Goal: Information Seeking & Learning: Learn about a topic

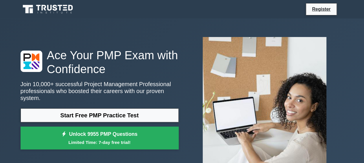
click at [112, 113] on link "Start Free PMP Practice Test" at bounding box center [100, 116] width 158 height 14
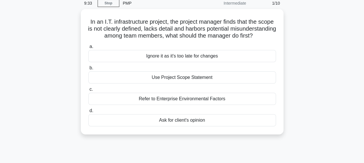
scroll to position [28, 0]
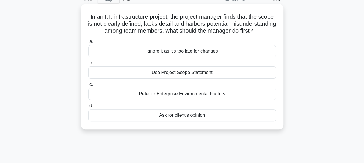
click at [201, 79] on div "Use Project Scope Statement" at bounding box center [182, 73] width 188 height 12
click at [88, 65] on input "b. Use Project Scope Statement" at bounding box center [88, 63] width 0 height 4
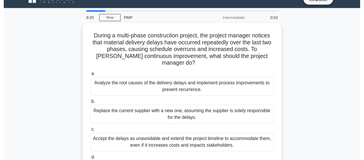
scroll to position [0, 0]
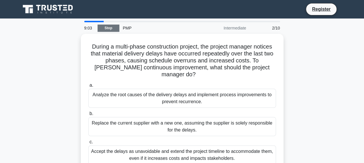
click at [112, 26] on link "Stop" at bounding box center [109, 28] width 22 height 7
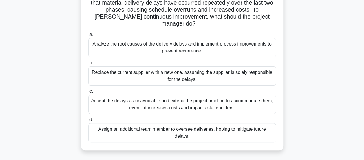
scroll to position [51, 0]
click at [99, 68] on div "Replace the current supplier with a new one, assuming the supplier is solely re…" at bounding box center [182, 75] width 188 height 19
click at [88, 65] on input "b. Replace the current supplier with a new one, assuming the supplier is solely…" at bounding box center [88, 63] width 0 height 4
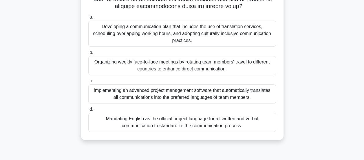
scroll to position [153, 0]
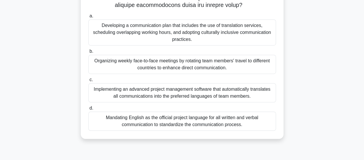
click at [255, 120] on div "Mandating English as the official project language for all written and verbal c…" at bounding box center [182, 120] width 188 height 19
click at [88, 110] on input "d. Mandating English as the official project language for all written and verba…" at bounding box center [88, 108] width 0 height 4
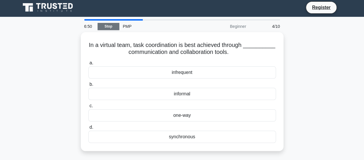
scroll to position [0, 0]
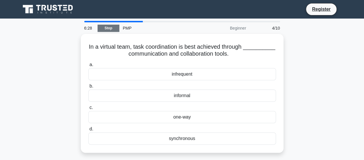
click at [205, 138] on div "synchronous" at bounding box center [182, 138] width 188 height 12
click at [88, 131] on input "d. synchronous" at bounding box center [88, 129] width 0 height 4
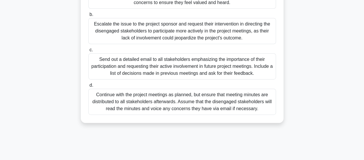
scroll to position [120, 0]
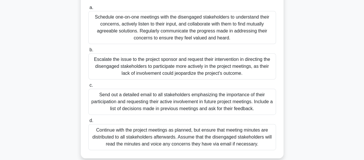
click at [232, 26] on div "Schedule one-on-one meetings with the disengaged stakeholders to understand the…" at bounding box center [182, 27] width 188 height 33
click at [88, 10] on input "a. Schedule one-on-one meetings with the disengaged stakeholders to understand …" at bounding box center [88, 8] width 0 height 4
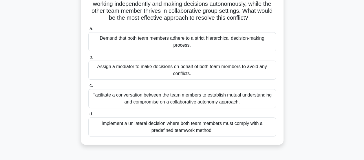
scroll to position [57, 0]
click at [247, 68] on div "Assign a mediator to make decisions on behalf of both team members to avoid any…" at bounding box center [182, 69] width 188 height 19
click at [88, 59] on input "b. Assign a mediator to make decisions on behalf of both team members to avoid …" at bounding box center [88, 57] width 0 height 4
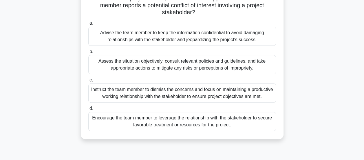
scroll to position [49, 0]
click at [240, 121] on div "Encourage the team member to leverage the relationship with the stakeholder to …" at bounding box center [182, 120] width 188 height 19
click at [88, 110] on input "d. Encourage the team member to leverage the relationship with the stakeholder …" at bounding box center [88, 108] width 0 height 4
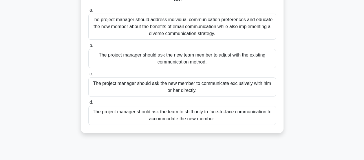
scroll to position [69, 0]
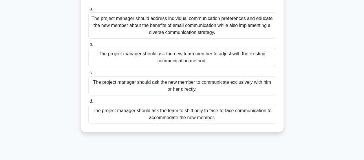
click at [263, 29] on div "The project manager should address individual communication preferences and edu…" at bounding box center [182, 25] width 188 height 26
click at [88, 11] on input "a. The project manager should address individual communication preferences and …" at bounding box center [88, 9] width 0 height 4
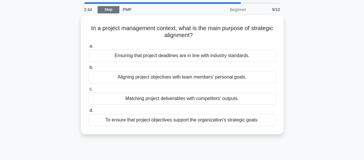
scroll to position [19, 0]
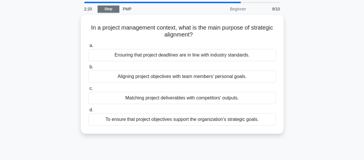
click at [258, 123] on div "To ensure that project objectives support the organization's strategic goals." at bounding box center [182, 119] width 188 height 12
click at [88, 112] on input "d. To ensure that project objectives support the organization's strategic goals." at bounding box center [88, 110] width 0 height 4
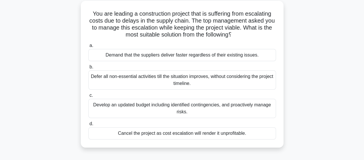
scroll to position [33, 0]
click at [262, 54] on div "Demand that the suppliers deliver faster regardless of their existing issues." at bounding box center [182, 55] width 188 height 12
click at [88, 47] on input "a. Demand that the suppliers deliver faster regardless of their existing issues." at bounding box center [88, 45] width 0 height 4
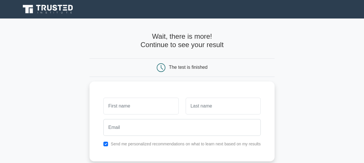
click at [112, 26] on div "Wait, there is more! Continue to see your result The test is finished" at bounding box center [181, 123] width 185 height 208
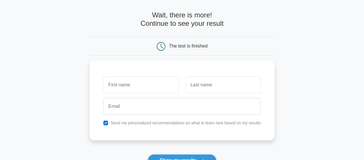
scroll to position [23, 0]
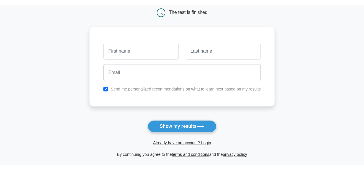
scroll to position [64, 0]
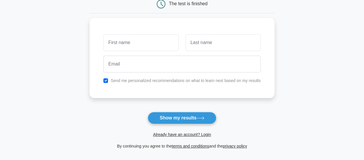
click at [207, 116] on button "Show my results" at bounding box center [182, 118] width 68 height 12
click at [149, 44] on input "text" at bounding box center [140, 42] width 75 height 17
click at [153, 38] on input "text" at bounding box center [140, 42] width 75 height 17
click at [121, 39] on input "text" at bounding box center [140, 42] width 75 height 17
click at [124, 41] on input "text" at bounding box center [140, 42] width 75 height 17
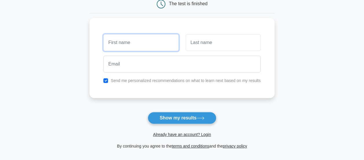
click at [127, 42] on input "text" at bounding box center [140, 42] width 75 height 17
click at [136, 38] on input "text" at bounding box center [140, 42] width 75 height 17
click at [136, 39] on input "text" at bounding box center [140, 42] width 75 height 17
click at [137, 39] on input "text" at bounding box center [140, 42] width 75 height 17
click at [132, 43] on input "text" at bounding box center [140, 42] width 75 height 17
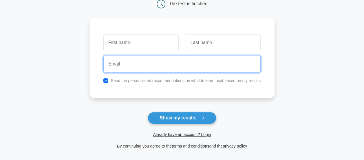
click at [153, 61] on input "email" at bounding box center [181, 64] width 157 height 17
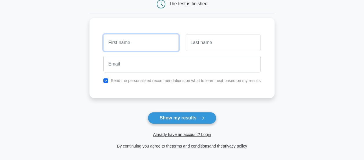
click at [160, 38] on input "text" at bounding box center [140, 42] width 75 height 17
click at [107, 78] on input "checkbox" at bounding box center [105, 80] width 5 height 5
checkbox input "false"
click at [187, 120] on button "Show my results" at bounding box center [182, 118] width 68 height 12
type input "m"
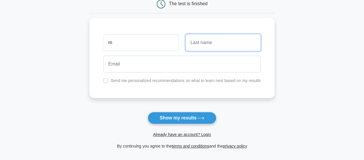
click at [215, 41] on input "text" at bounding box center [223, 42] width 75 height 17
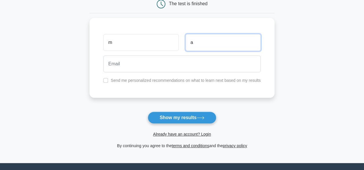
type input "a"
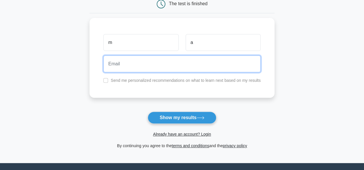
click at [156, 61] on input "email" at bounding box center [181, 64] width 157 height 17
type input "ashkanani03@gmail.com"
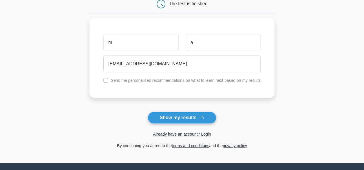
click at [196, 116] on button "Show my results" at bounding box center [182, 118] width 68 height 12
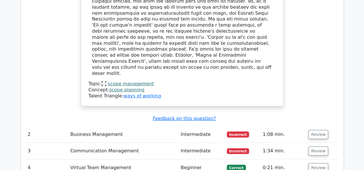
scroll to position [699, 0]
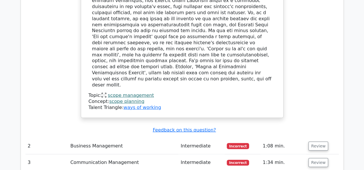
click at [315, 142] on button "Review" at bounding box center [318, 146] width 20 height 9
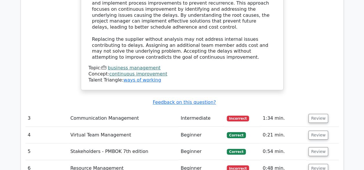
scroll to position [1058, 0]
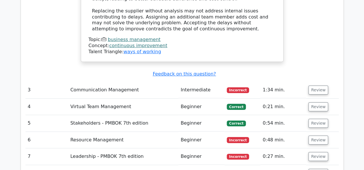
click at [321, 86] on button "Review" at bounding box center [318, 90] width 20 height 9
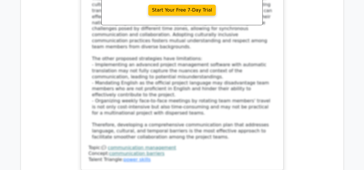
scroll to position [1486, 0]
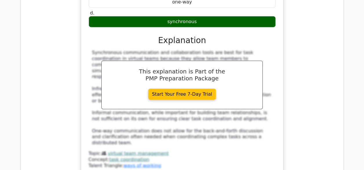
scroll to position [1764, 0]
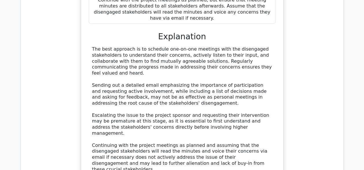
scroll to position [2158, 0]
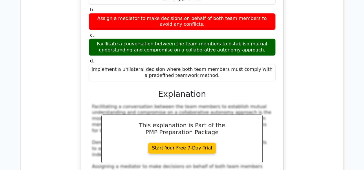
scroll to position [2471, 0]
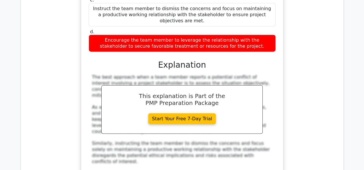
scroll to position [2853, 0]
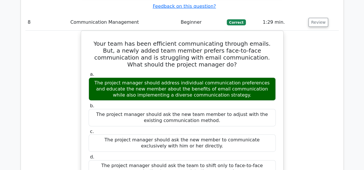
scroll to position [3216, 0]
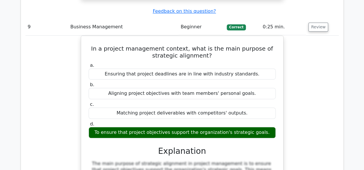
scroll to position [3413, 0]
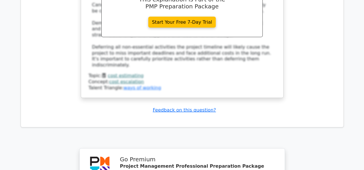
scroll to position [3911, 0]
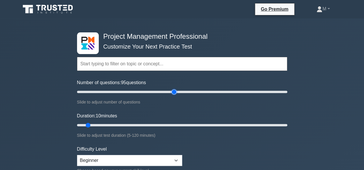
click at [172, 91] on input "Number of questions: 95 questions" at bounding box center [182, 92] width 210 height 7
click at [129, 91] on input "Number of questions: 50 questions" at bounding box center [182, 92] width 210 height 7
click at [120, 92] on input "Number of questions: 45 questions" at bounding box center [182, 92] width 210 height 7
click at [113, 90] on input "Number of questions: 40 questions" at bounding box center [182, 92] width 210 height 7
click at [111, 91] on input "Number of questions: 35 questions" at bounding box center [182, 92] width 210 height 7
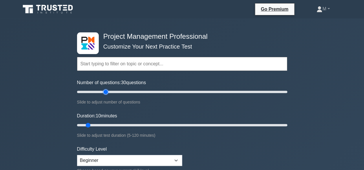
type input "30"
click at [107, 91] on input "Number of questions: 30 questions" at bounding box center [182, 92] width 210 height 7
click at [107, 124] on input "Duration: 20 minutes" at bounding box center [182, 125] width 210 height 7
type input "20"
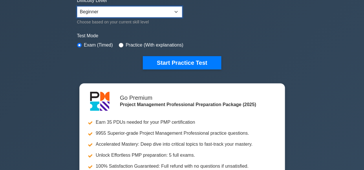
click at [176, 10] on select "Beginner Intermediate Expert" at bounding box center [129, 11] width 105 height 11
select select "expert"
click at [77, 6] on select "Beginner Intermediate Expert" at bounding box center [129, 11] width 105 height 11
click at [147, 44] on label "Practice (With explanations)" at bounding box center [155, 45] width 58 height 7
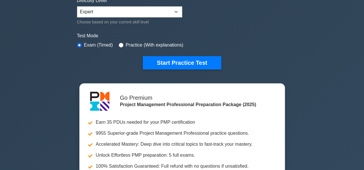
click at [123, 44] on div "Practice (With explanations)" at bounding box center [151, 45] width 65 height 7
click at [120, 44] on input "radio" at bounding box center [121, 45] width 5 height 5
radio input "true"
click at [163, 63] on button "Start Practice Test" at bounding box center [182, 62] width 78 height 13
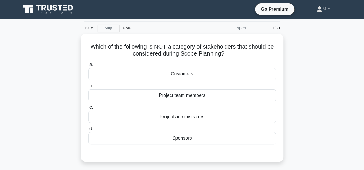
click at [177, 116] on div "Project administrators" at bounding box center [182, 117] width 188 height 12
click at [88, 109] on input "c. Project administrators" at bounding box center [88, 108] width 0 height 4
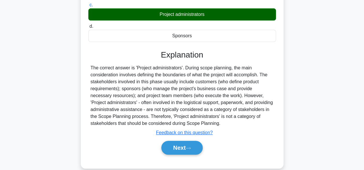
scroll to position [107, 0]
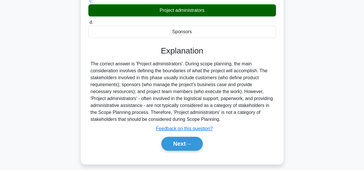
click at [193, 145] on button "Next" at bounding box center [181, 144] width 41 height 14
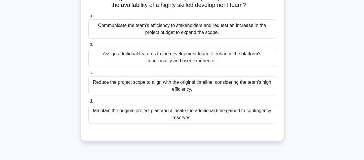
scroll to position [56, 0]
click at [252, 31] on div "Communicate the team's efficiency to stakeholders and request an increase in th…" at bounding box center [182, 28] width 188 height 19
click at [88, 18] on input "a. Communicate the team's efficiency to stakeholders and request an increase in…" at bounding box center [88, 16] width 0 height 4
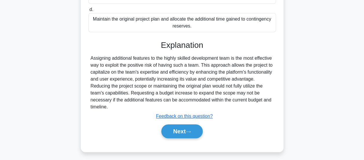
scroll to position [153, 0]
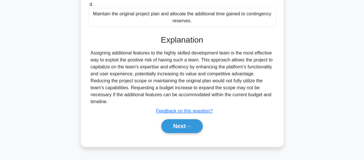
click at [193, 119] on button "Next" at bounding box center [181, 126] width 41 height 14
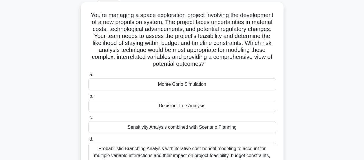
scroll to position [32, 0]
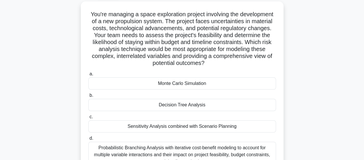
click at [54, 94] on div "You're managing a space exploration project involving the development of a new …" at bounding box center [182, 96] width 330 height 190
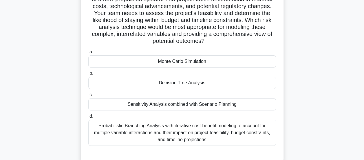
scroll to position [55, 0]
click at [299, 72] on div "You're managing a space exploration project involving the development of a new …" at bounding box center [182, 74] width 330 height 190
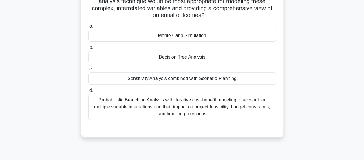
scroll to position [80, 0]
click at [262, 77] on div "Sensitivity Analysis combined with Scenario Planning" at bounding box center [182, 78] width 188 height 12
click at [88, 71] on input "c. Sensitivity Analysis combined with Scenario Planning" at bounding box center [88, 69] width 0 height 4
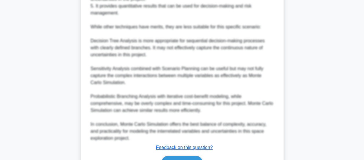
scroll to position [350, 0]
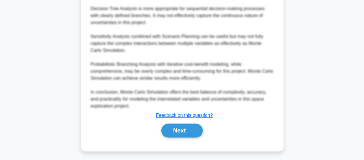
click at [172, 135] on button "Next" at bounding box center [181, 130] width 41 height 14
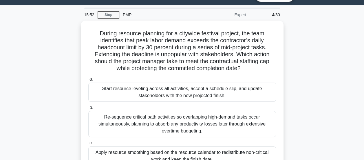
scroll to position [14, 0]
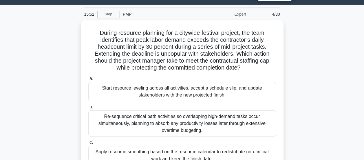
click at [60, 82] on div "During resource planning for a citywide festival project, the team identifies t…" at bounding box center [182, 118] width 330 height 197
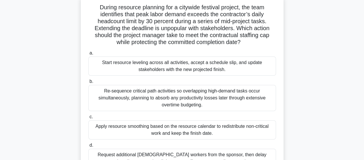
scroll to position [41, 0]
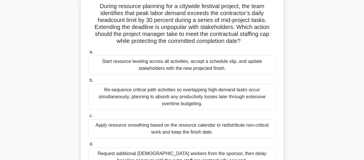
click at [71, 138] on div "During resource planning for a citywide festival project, the team identifies t…" at bounding box center [182, 91] width 330 height 197
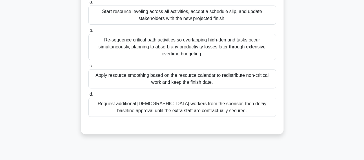
scroll to position [91, 0]
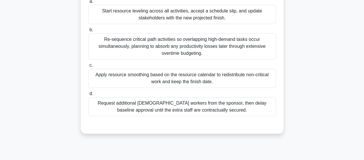
click at [252, 78] on div "Apply resource smoothing based on the resource calendar to redistribute non-cri…" at bounding box center [182, 78] width 188 height 19
click at [88, 67] on input "c. Apply resource smoothing based on the resource calendar to redistribute non-…" at bounding box center [88, 65] width 0 height 4
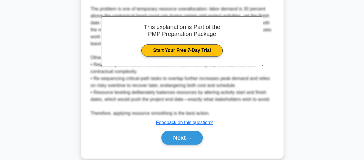
scroll to position [231, 0]
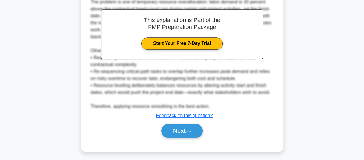
click at [199, 127] on button "Next" at bounding box center [181, 131] width 41 height 14
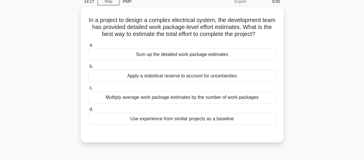
scroll to position [27, 0]
click at [263, 95] on div "Multiply average work package estimates by the number of work packages" at bounding box center [182, 97] width 188 height 12
click at [88, 89] on input "c. Multiply average work package estimates by the number of work packages" at bounding box center [88, 88] width 0 height 4
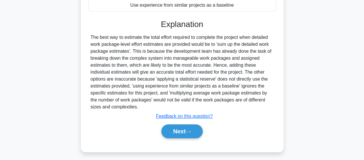
scroll to position [141, 0]
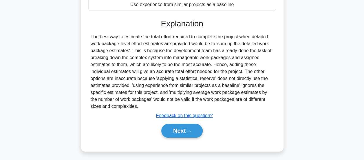
click at [200, 128] on button "Next" at bounding box center [181, 131] width 41 height 14
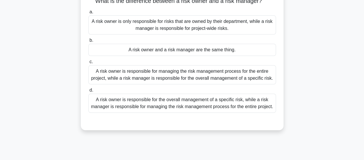
scroll to position [46, 0]
click at [261, 76] on div "A risk owner is responsible for managing the risk management process for the en…" at bounding box center [182, 74] width 188 height 19
click at [88, 64] on input "c. A risk owner is responsible for managing the risk management process for the…" at bounding box center [88, 62] width 0 height 4
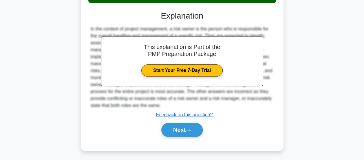
scroll to position [169, 0]
click at [195, 130] on button "Next" at bounding box center [181, 130] width 41 height 14
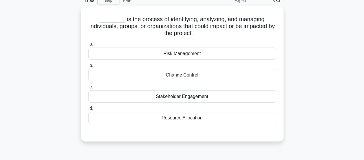
scroll to position [30, 0]
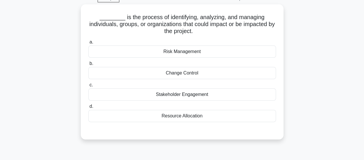
click at [269, 54] on div "Risk Management" at bounding box center [182, 51] width 188 height 12
click at [88, 44] on input "a. Risk Management" at bounding box center [88, 42] width 0 height 4
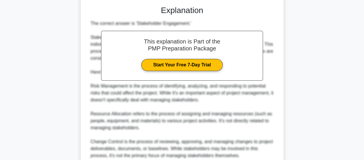
scroll to position [204, 0]
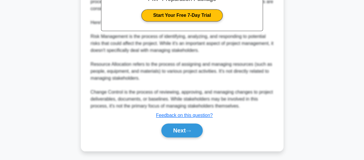
click at [197, 129] on button "Next" at bounding box center [181, 130] width 41 height 14
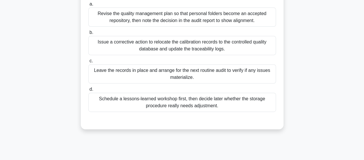
scroll to position [95, 0]
click at [91, 41] on div "Issue a corrective action to relocate the calibration records to the controlled…" at bounding box center [182, 45] width 188 height 19
click at [88, 35] on input "b. Issue a corrective action to relocate the calibration records to the control…" at bounding box center [88, 33] width 0 height 4
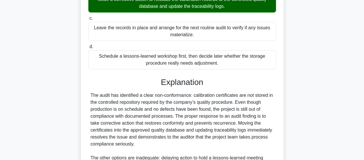
scroll to position [217, 0]
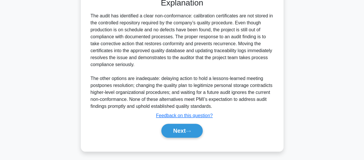
click at [175, 126] on button "Next" at bounding box center [181, 131] width 41 height 14
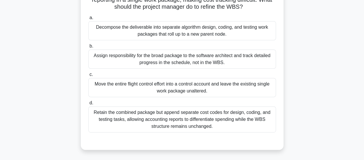
scroll to position [68, 0]
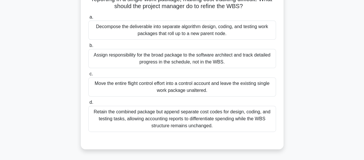
click at [265, 122] on div "Retain the combined package but append separate cost codes for design, coding, …" at bounding box center [182, 119] width 188 height 26
click at [88, 104] on input "d. Retain the combined package but append separate cost codes for design, codin…" at bounding box center [88, 102] width 0 height 4
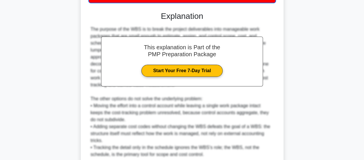
scroll to position [246, 0]
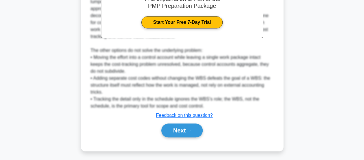
click at [175, 130] on button "Next" at bounding box center [181, 130] width 41 height 14
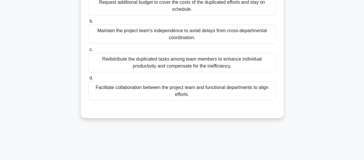
scroll to position [86, 0]
click at [258, 93] on div "Facilitate collaboration between the project team and functional departments to…" at bounding box center [182, 90] width 188 height 19
click at [88, 80] on input "d. Facilitate collaboration between the project team and functional departments…" at bounding box center [88, 78] width 0 height 4
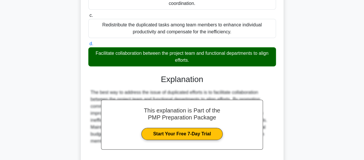
scroll to position [168, 0]
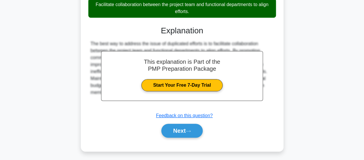
click at [171, 128] on button "Next" at bounding box center [181, 131] width 41 height 14
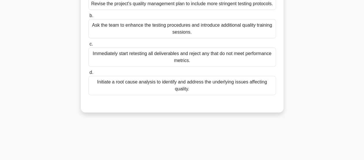
scroll to position [7, 0]
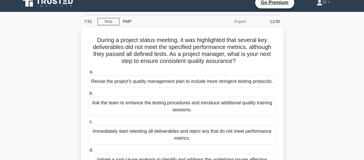
click at [58, 78] on div "During a project status meeting, it was highlighted that several key deliverabl…" at bounding box center [182, 112] width 330 height 170
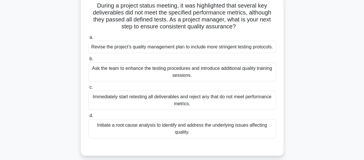
scroll to position [41, 0]
click at [169, 44] on div "Revise the project's quality management plan to include more stringent testing …" at bounding box center [182, 47] width 188 height 12
click at [88, 39] on input "a. Revise the project's quality management plan to include more stringent testi…" at bounding box center [88, 37] width 0 height 4
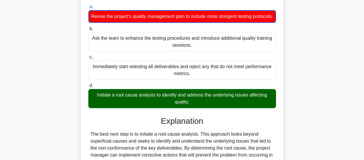
scroll to position [72, 0]
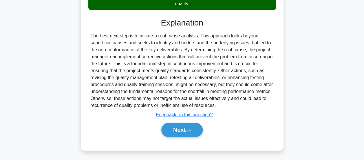
click at [190, 137] on button "Next" at bounding box center [181, 130] width 41 height 14
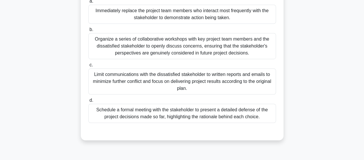
scroll to position [149, 0]
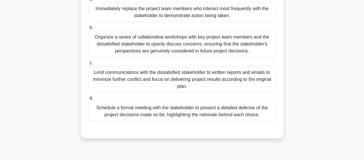
click at [187, 50] on div "Organize a series of collaborative workshops with key project team members and …" at bounding box center [182, 44] width 188 height 26
click at [88, 30] on input "b. Organize a series of collaborative workshops with key project team members a…" at bounding box center [88, 28] width 0 height 4
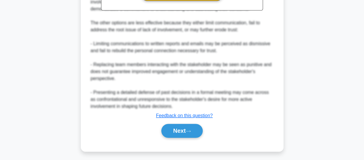
scroll to position [349, 0]
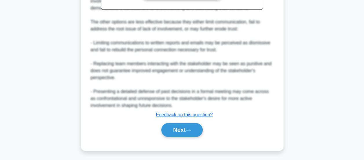
click at [190, 133] on button "Next" at bounding box center [181, 130] width 41 height 14
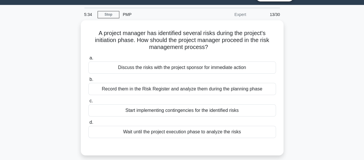
scroll to position [16, 0]
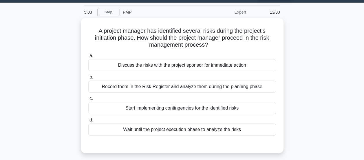
click at [177, 67] on div "Discuss the risks with the project sponsor for immediate action" at bounding box center [182, 65] width 188 height 12
click at [88, 58] on input "a. Discuss the risks with the project sponsor for immediate action" at bounding box center [88, 56] width 0 height 4
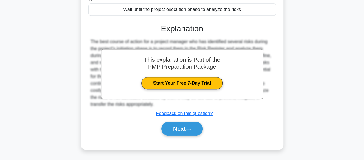
scroll to position [137, 0]
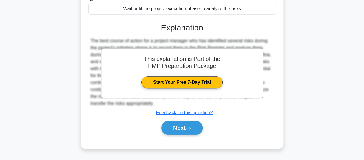
click at [190, 127] on icon at bounding box center [188, 128] width 5 height 2
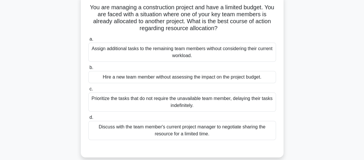
scroll to position [39, 0]
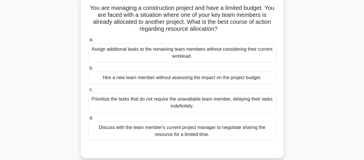
click at [233, 80] on div "Hire a new team member without assessing the impact on the project budget." at bounding box center [182, 78] width 188 height 12
click at [88, 70] on input "b. Hire a new team member without assessing the impact on the project budget." at bounding box center [88, 68] width 0 height 4
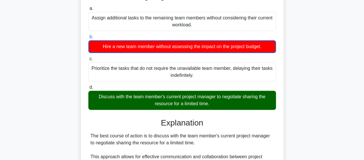
scroll to position [72, 0]
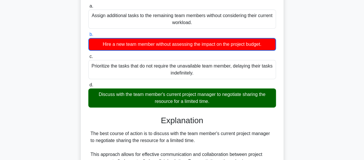
click at [62, 89] on div "You are managing a construction project and have a limited budget. You are face…" at bounding box center [182, 146] width 330 height 370
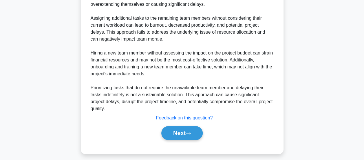
scroll to position [246, 0]
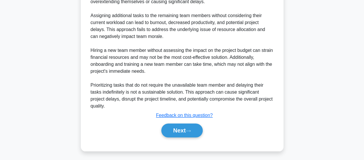
click at [168, 133] on button "Next" at bounding box center [181, 130] width 41 height 14
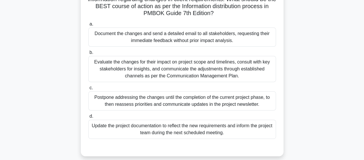
scroll to position [62, 0]
click at [188, 71] on div "Evaluate the changes for their impact on project scope and timelines, consult w…" at bounding box center [182, 69] width 188 height 26
click at [88, 54] on input "b. Evaluate the changes for their impact on project scope and timelines, consul…" at bounding box center [88, 52] width 0 height 4
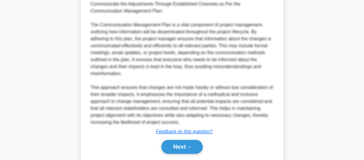
scroll to position [398, 0]
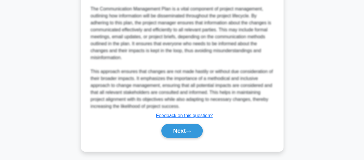
click at [174, 128] on button "Next" at bounding box center [181, 131] width 41 height 14
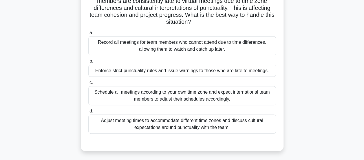
scroll to position [54, 0]
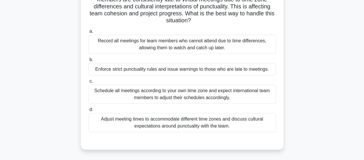
click at [252, 122] on div "Adjust meeting times to accommodate different time zones and discuss cultural e…" at bounding box center [182, 122] width 188 height 19
click at [88, 111] on input "d. Adjust meeting times to accommodate different time zones and discuss cultura…" at bounding box center [88, 110] width 0 height 4
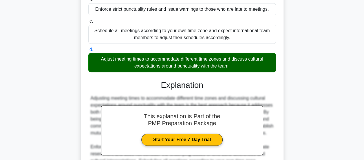
scroll to position [189, 0]
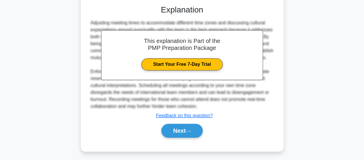
click at [191, 130] on icon at bounding box center [188, 130] width 5 height 3
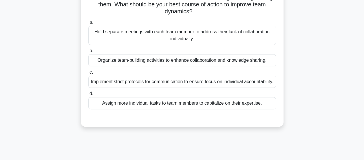
scroll to position [57, 0]
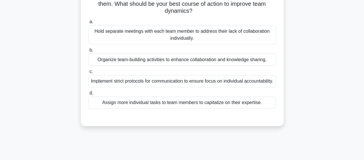
click at [239, 84] on div "Implement strict protocols for communication to ensure focus on individual acco…" at bounding box center [182, 81] width 188 height 12
click at [88, 74] on input "c. Implement strict protocols for communication to ensure focus on individual a…" at bounding box center [88, 72] width 0 height 4
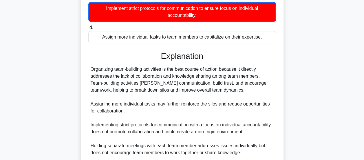
scroll to position [183, 0]
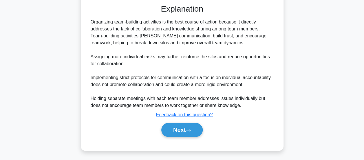
click at [196, 130] on button "Next" at bounding box center [181, 130] width 41 height 14
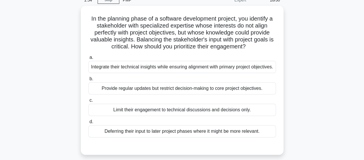
scroll to position [29, 0]
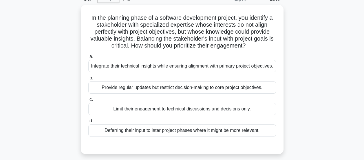
click at [230, 69] on div "Integrate their technical insights while ensuring alignment with primary projec…" at bounding box center [182, 66] width 188 height 12
click at [88, 58] on input "a. Integrate their technical insights while ensuring alignment with primary pro…" at bounding box center [88, 57] width 0 height 4
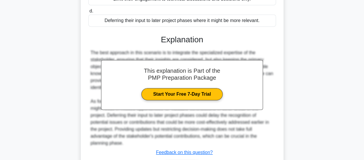
scroll to position [182, 0]
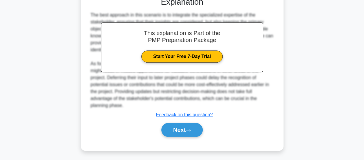
click at [182, 129] on button "Next" at bounding box center [181, 130] width 41 height 14
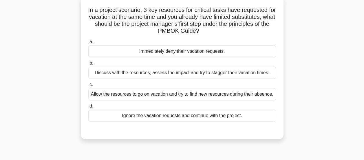
scroll to position [37, 0]
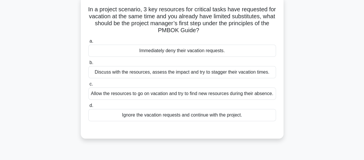
click at [264, 73] on div "Discuss with the resources, assess the impact and try to stagger their vacation…" at bounding box center [182, 72] width 188 height 12
click at [88, 65] on input "b. Discuss with the resources, assess the impact and try to stagger their vacat…" at bounding box center [88, 63] width 0 height 4
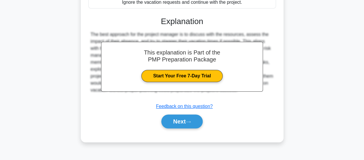
scroll to position [153, 0]
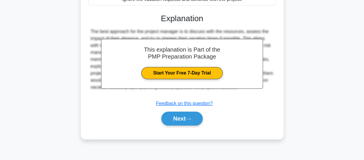
click at [199, 118] on button "Next" at bounding box center [181, 118] width 41 height 14
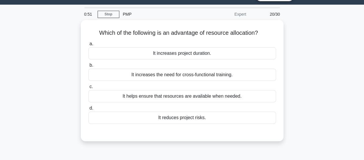
scroll to position [14, 0]
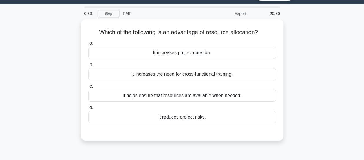
click at [204, 115] on div "It reduces project risks." at bounding box center [182, 117] width 188 height 12
click at [88, 109] on input "d. It reduces project risks." at bounding box center [88, 108] width 0 height 4
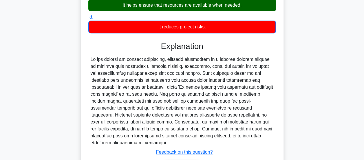
scroll to position [153, 0]
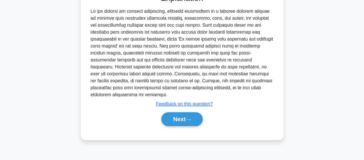
click at [192, 122] on button "Next" at bounding box center [181, 119] width 41 height 14
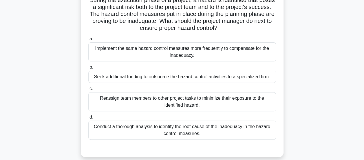
scroll to position [47, 0]
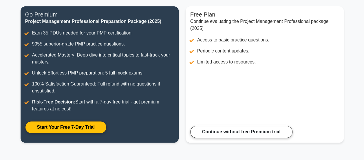
scroll to position [73, 0]
click at [280, 133] on link "Continue without free Premium trial" at bounding box center [241, 132] width 102 height 12
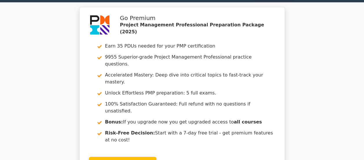
scroll to position [14, 0]
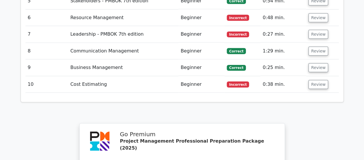
scroll to position [1068, 0]
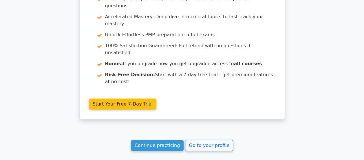
click at [169, 140] on link "Continue practicing" at bounding box center [157, 145] width 53 height 11
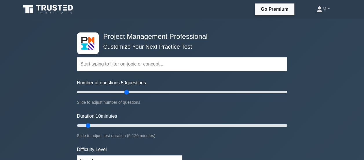
type input "50"
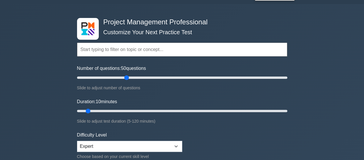
scroll to position [21, 0]
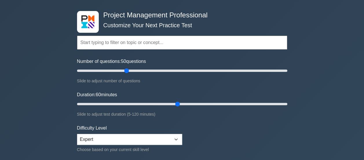
type input "60"
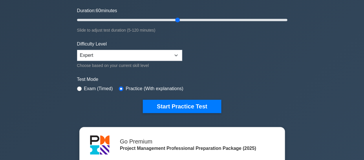
scroll to position [106, 0]
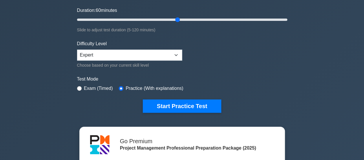
click at [204, 104] on button "Start Practice Test" at bounding box center [182, 105] width 78 height 13
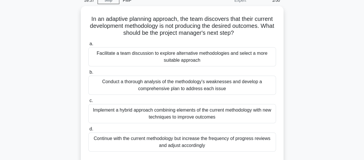
scroll to position [29, 0]
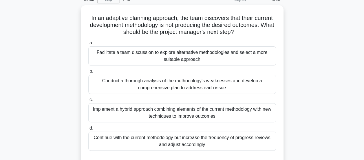
click at [245, 54] on div "Facilitate a team discussion to explore alternative methodologies and select a …" at bounding box center [182, 55] width 188 height 19
click at [88, 45] on input "a. Facilitate a team discussion to explore alternative methodologies and select…" at bounding box center [88, 43] width 0 height 4
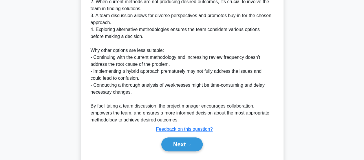
scroll to position [259, 0]
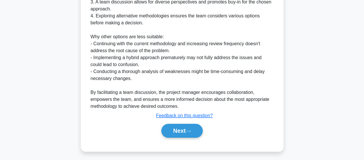
click at [198, 129] on button "Next" at bounding box center [181, 131] width 41 height 14
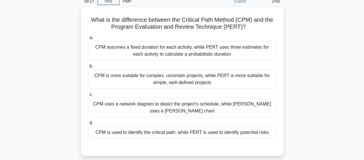
scroll to position [27, 0]
click at [208, 105] on div "CPM uses a network diagram to depict the project's schedule, while [PERSON_NAME…" at bounding box center [182, 107] width 188 height 19
click at [88, 97] on input "c. CPM uses a network diagram to depict the project's schedule, while PERT uses…" at bounding box center [88, 95] width 0 height 4
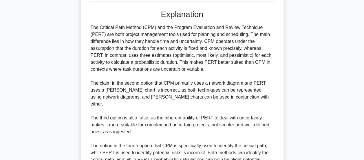
scroll to position [218, 0]
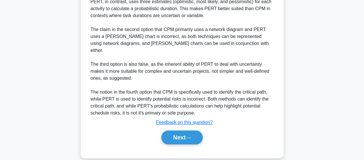
click at [197, 130] on button "Next" at bounding box center [181, 137] width 41 height 14
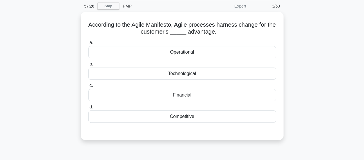
scroll to position [22, 0]
click at [258, 73] on div "Technological" at bounding box center [182, 73] width 188 height 12
click at [88, 66] on input "b. Technological" at bounding box center [88, 64] width 0 height 4
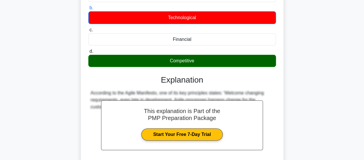
scroll to position [153, 0]
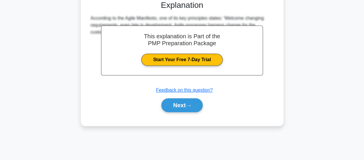
click at [198, 103] on button "Next" at bounding box center [181, 105] width 41 height 14
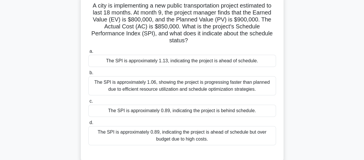
scroll to position [42, 0]
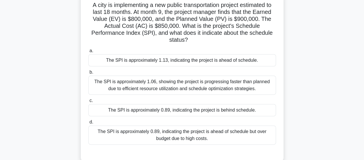
click at [225, 134] on div "The SPI is approximately 0.89, indicating the project is ahead of schedule but …" at bounding box center [182, 134] width 188 height 19
click at [88, 124] on input "d. The SPI is approximately 0.89, indicating the project is ahead of schedule b…" at bounding box center [88, 122] width 0 height 4
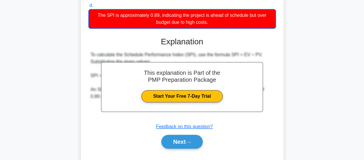
scroll to position [169, 0]
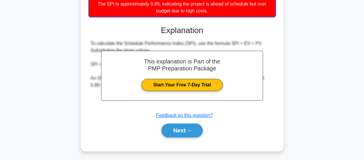
click at [197, 132] on button "Next" at bounding box center [181, 130] width 41 height 14
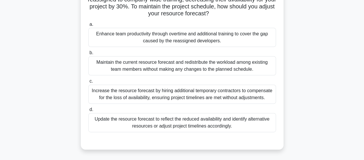
scroll to position [63, 0]
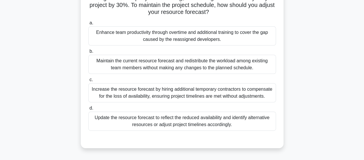
click at [231, 97] on div "Increase the resource forecast by hiring additional temporary contractors to co…" at bounding box center [182, 92] width 188 height 19
click at [88, 82] on input "c. Increase the resource forecast by hiring additional temporary contractors to…" at bounding box center [88, 80] width 0 height 4
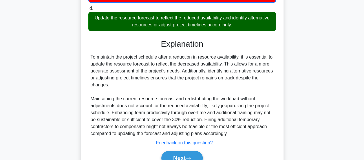
scroll to position [197, 0]
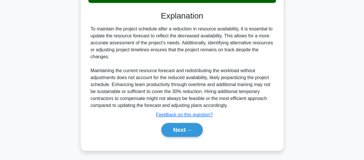
click at [174, 127] on button "Next" at bounding box center [181, 130] width 41 height 14
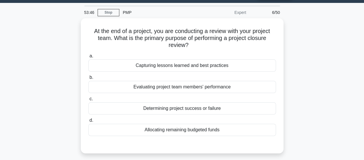
scroll to position [15, 0]
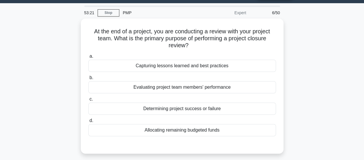
click at [233, 108] on div "Determining project success or failure" at bounding box center [182, 108] width 188 height 12
click at [88, 101] on input "c. Determining project success or failure" at bounding box center [88, 99] width 0 height 4
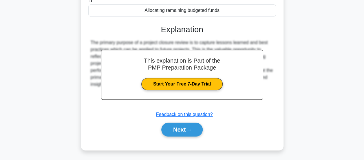
scroll to position [137, 0]
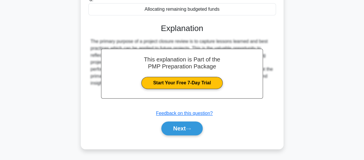
click at [196, 127] on button "Next" at bounding box center [181, 128] width 41 height 14
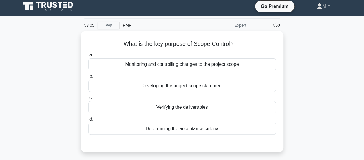
scroll to position [6, 0]
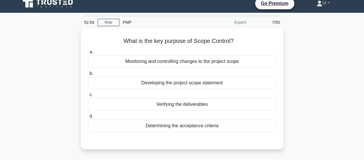
click at [248, 122] on div "Determining the acceptance criteria" at bounding box center [182, 126] width 188 height 12
click at [88, 118] on input "d. Determining the acceptance criteria" at bounding box center [88, 116] width 0 height 4
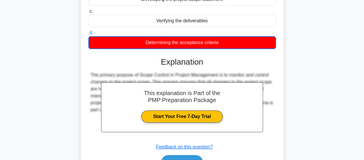
scroll to position [153, 0]
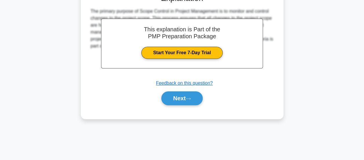
click at [195, 97] on button "Next" at bounding box center [181, 98] width 41 height 14
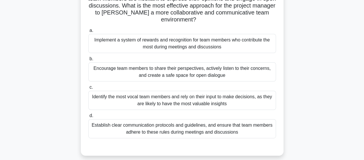
scroll to position [57, 0]
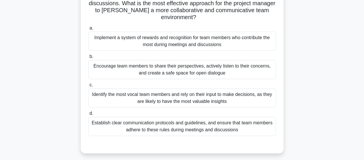
click at [233, 129] on div "Establish clear communication protocols and guidelines, and ensure that team me…" at bounding box center [182, 126] width 188 height 19
click at [88, 115] on input "d. Establish clear communication protocols and guidelines, and ensure that team…" at bounding box center [88, 113] width 0 height 4
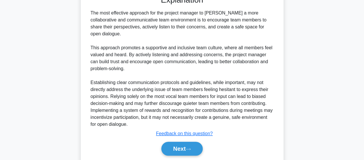
scroll to position [218, 0]
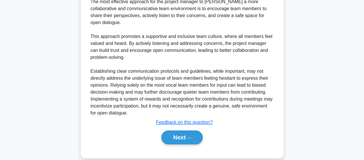
click at [198, 130] on button "Next" at bounding box center [181, 137] width 41 height 14
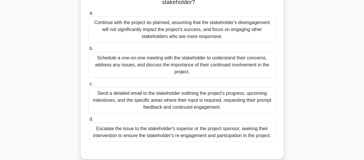
scroll to position [94, 0]
click at [184, 62] on div "Schedule a one-on-one meeting with the stakeholder to understand their concerns…" at bounding box center [182, 65] width 188 height 26
click at [88, 50] on input "b. Schedule a one-on-one meeting with the stakeholder to understand their conce…" at bounding box center [88, 48] width 0 height 4
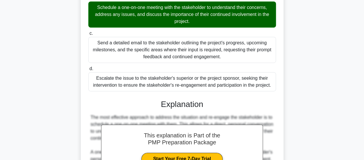
scroll to position [252, 0]
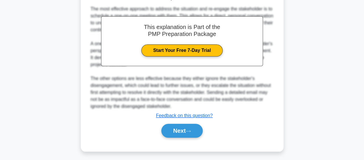
click at [191, 129] on icon at bounding box center [188, 130] width 5 height 3
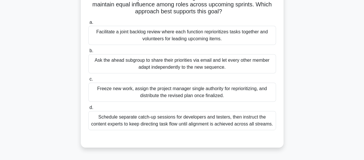
scroll to position [77, 0]
click at [235, 32] on div "Facilitate a joint backlog review where each function reprioritizes tasks toget…" at bounding box center [182, 35] width 188 height 19
click at [88, 24] on input "a. Facilitate a joint backlog review where each function reprioritizes tasks to…" at bounding box center [88, 23] width 0 height 4
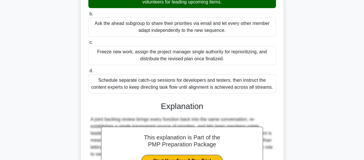
scroll to position [210, 0]
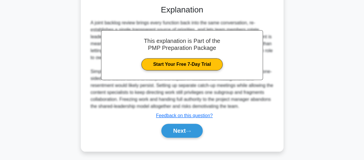
click at [203, 131] on button "Next" at bounding box center [181, 131] width 41 height 14
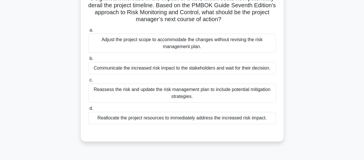
scroll to position [56, 0]
click at [91, 65] on div "Communicate the increased risk impact to the stakeholders and wait for their de…" at bounding box center [182, 68] width 188 height 12
click at [88, 60] on input "b. Communicate the increased risk impact to the stakeholders and wait for their…" at bounding box center [88, 58] width 0 height 4
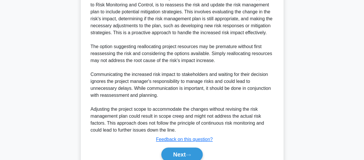
scroll to position [232, 0]
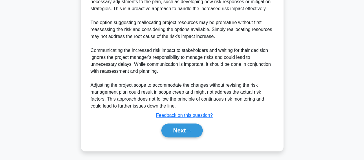
click at [170, 128] on button "Next" at bounding box center [181, 130] width 41 height 14
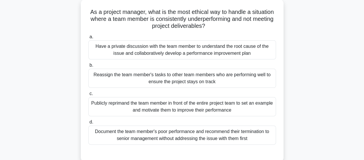
scroll to position [32, 0]
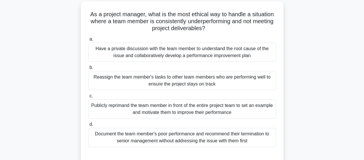
click at [227, 52] on div "Have a private discussion with the team member to understand the root cause of …" at bounding box center [182, 52] width 188 height 19
click at [88, 41] on input "a. Have a private discussion with the team member to understand the root cause …" at bounding box center [88, 39] width 0 height 4
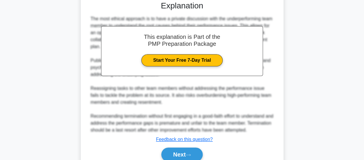
scroll to position [210, 0]
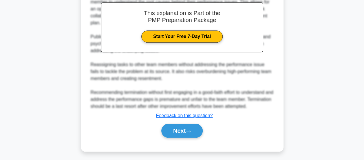
click at [196, 131] on button "Next" at bounding box center [181, 131] width 41 height 14
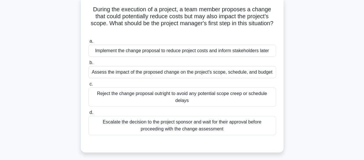
scroll to position [38, 0]
click at [243, 73] on div "Assess the impact of the proposed change on the project's scope, schedule, and …" at bounding box center [182, 72] width 188 height 12
click at [88, 64] on input "b. Assess the impact of the proposed change on the project's scope, schedule, a…" at bounding box center [88, 63] width 0 height 4
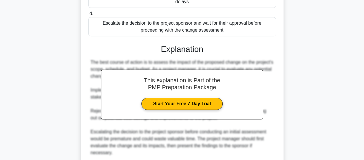
scroll to position [210, 0]
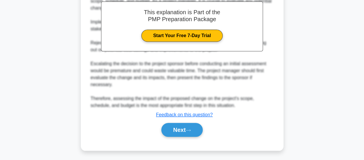
click at [195, 131] on button "Next" at bounding box center [181, 130] width 41 height 14
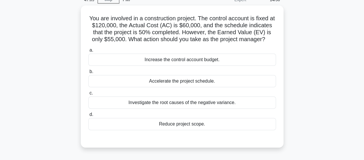
scroll to position [29, 0]
click at [226, 106] on div "Investigate the root causes of the negative variance." at bounding box center [182, 102] width 188 height 12
click at [88, 94] on input "c. Investigate the root causes of the negative variance." at bounding box center [88, 93] width 0 height 4
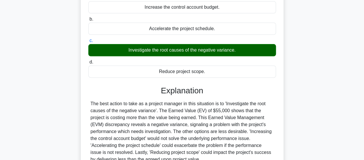
scroll to position [153, 0]
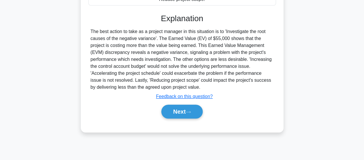
click at [199, 107] on button "Next" at bounding box center [181, 112] width 41 height 14
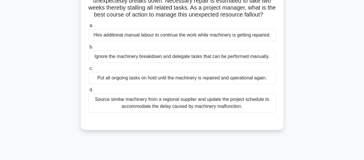
scroll to position [53, 0]
click at [247, 104] on div "Source similar machinery from a regional supplier and update the project schedu…" at bounding box center [182, 102] width 188 height 19
click at [88, 91] on input "d. Source similar machinery from a regional supplier and update the project sch…" at bounding box center [88, 90] width 0 height 4
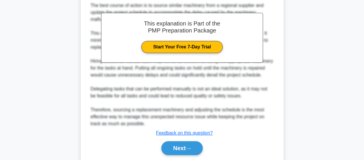
scroll to position [217, 0]
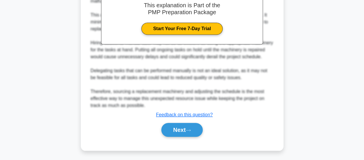
click at [199, 129] on button "Next" at bounding box center [181, 130] width 41 height 14
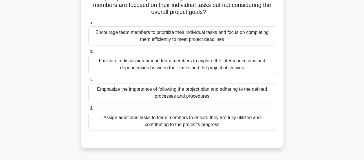
scroll to position [56, 0]
click at [237, 88] on div "Emphasize the importance of following the project plan and adhering to the defi…" at bounding box center [182, 92] width 188 height 19
click at [88, 81] on input "c. Emphasize the importance of following the project plan and adhering to the d…" at bounding box center [88, 80] width 0 height 4
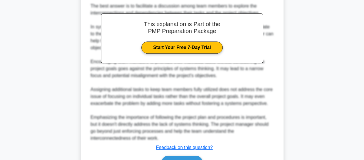
scroll to position [239, 0]
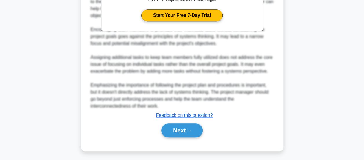
click at [191, 131] on icon at bounding box center [188, 130] width 5 height 3
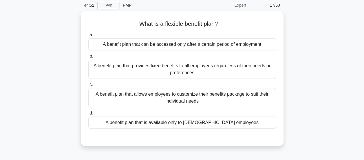
scroll to position [23, 0]
click at [221, 94] on div "A benefit plan that allows employees to customize their benefits package to sui…" at bounding box center [182, 97] width 188 height 19
click at [88, 86] on input "c. A benefit plan that allows employees to customize their benefits package to …" at bounding box center [88, 85] width 0 height 4
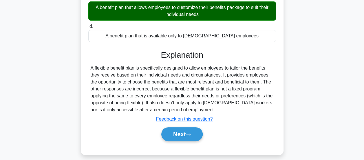
scroll to position [153, 0]
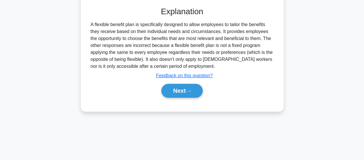
click at [199, 87] on button "Next" at bounding box center [181, 91] width 41 height 14
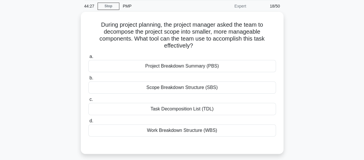
scroll to position [21, 0]
click at [212, 112] on div "Task Decomposition List (TDL)" at bounding box center [182, 109] width 188 height 12
click at [88, 102] on input "c. Task Decomposition List (TDL)" at bounding box center [88, 100] width 0 height 4
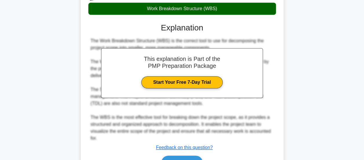
scroll to position [176, 0]
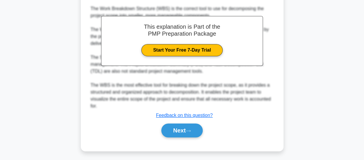
click at [200, 128] on button "Next" at bounding box center [181, 130] width 41 height 14
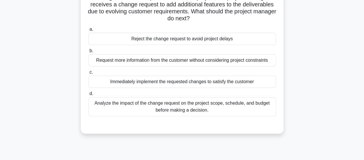
scroll to position [50, 0]
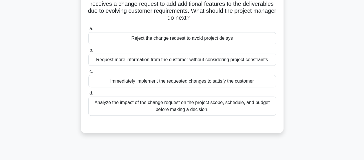
click at [233, 108] on div "Analyze the impact of the change request on the project scope, schedule, and bu…" at bounding box center [182, 105] width 188 height 19
click at [88, 95] on input "d. Analyze the impact of the change request on the project scope, schedule, and…" at bounding box center [88, 93] width 0 height 4
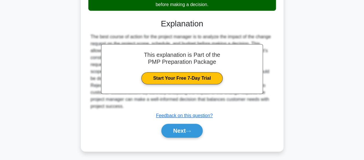
click at [195, 129] on button "Next" at bounding box center [181, 131] width 41 height 14
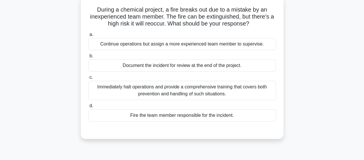
scroll to position [38, 0]
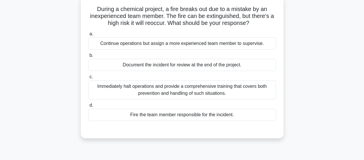
click at [253, 89] on div "Immediately halt operations and provide a comprehensive training that covers bo…" at bounding box center [182, 89] width 188 height 19
click at [88, 79] on input "c. Immediately halt operations and provide a comprehensive training that covers…" at bounding box center [88, 77] width 0 height 4
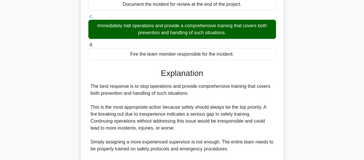
scroll to position [182, 0]
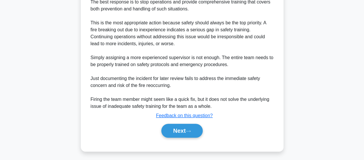
click at [198, 126] on button "Next" at bounding box center [181, 131] width 41 height 14
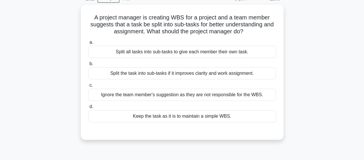
scroll to position [30, 0]
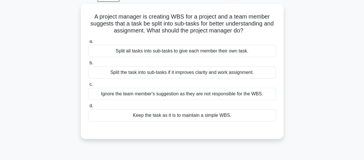
click at [228, 69] on div "Split the task into sub-tasks if it improves clarity and work assignment." at bounding box center [182, 72] width 188 height 12
click at [88, 65] on input "b. Split the task into sub-tasks if it improves clarity and work assignment." at bounding box center [88, 63] width 0 height 4
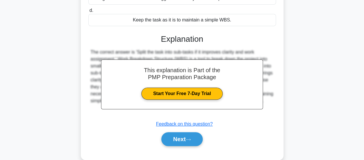
scroll to position [153, 0]
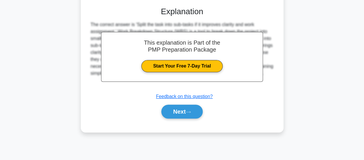
click at [196, 110] on button "Next" at bounding box center [181, 112] width 41 height 14
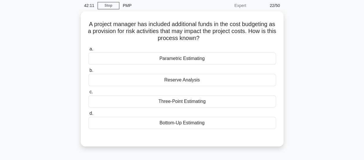
scroll to position [23, 0]
click at [216, 78] on div "Reserve Analysis" at bounding box center [182, 79] width 188 height 12
click at [88, 72] on input "b. Reserve Analysis" at bounding box center [88, 70] width 0 height 4
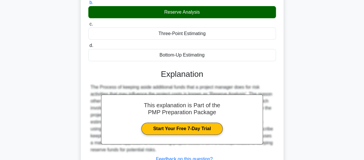
scroll to position [153, 0]
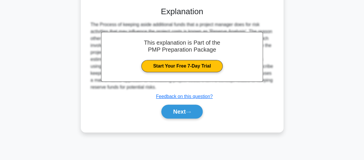
click at [197, 111] on button "Next" at bounding box center [181, 112] width 41 height 14
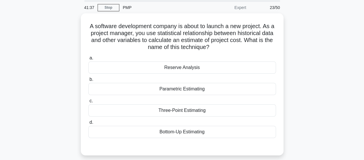
scroll to position [21, 0]
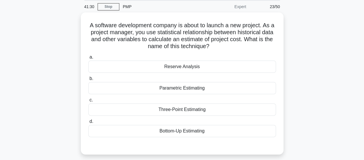
click at [217, 133] on div "Bottom-Up Estimating" at bounding box center [182, 131] width 188 height 12
click at [88, 123] on input "d. Bottom-Up Estimating" at bounding box center [88, 122] width 0 height 4
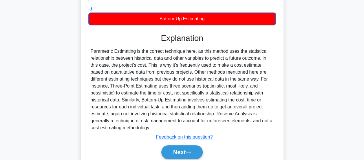
scroll to position [135, 0]
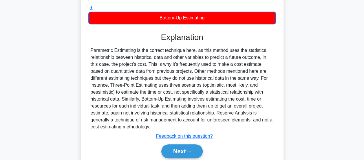
click at [197, 152] on button "Next" at bounding box center [181, 151] width 41 height 14
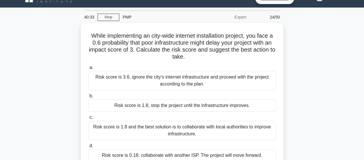
scroll to position [10, 0]
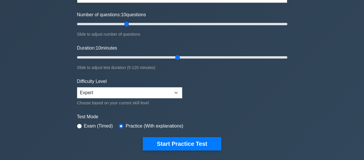
scroll to position [72, 0]
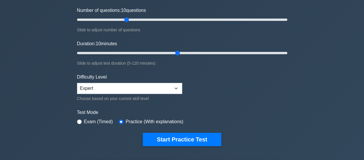
click at [209, 138] on button "Start Practice Test" at bounding box center [182, 139] width 78 height 13
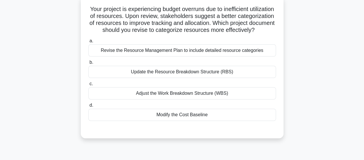
scroll to position [38, 0]
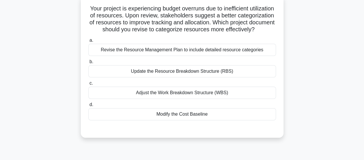
click at [240, 56] on div "Revise the Resource Management Plan to include detailed resource categories" at bounding box center [182, 50] width 188 height 12
click at [88, 42] on input "a. Revise the Resource Management Plan to include detailed resource categories" at bounding box center [88, 41] width 0 height 4
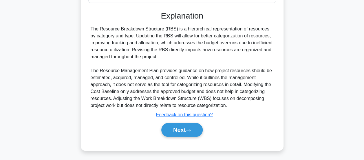
scroll to position [162, 0]
click at [201, 131] on button "Next" at bounding box center [181, 130] width 41 height 14
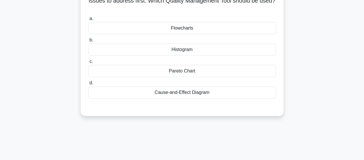
scroll to position [54, 0]
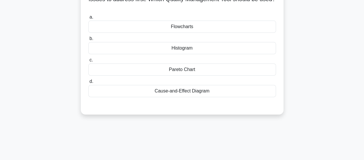
click at [221, 68] on div "Pareto Chart" at bounding box center [182, 69] width 188 height 12
click at [88, 62] on input "c. Pareto Chart" at bounding box center [88, 60] width 0 height 4
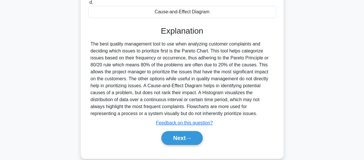
scroll to position [134, 0]
click at [200, 137] on button "Next" at bounding box center [181, 138] width 41 height 14
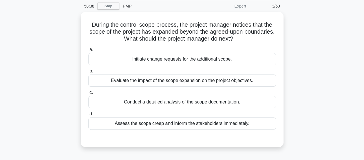
scroll to position [23, 0]
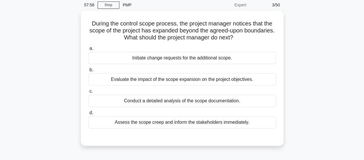
click at [244, 105] on div "Conduct a detailed analysis of the scope documentation." at bounding box center [182, 101] width 188 height 12
click at [88, 93] on input "c. Conduct a detailed analysis of the scope documentation." at bounding box center [88, 91] width 0 height 4
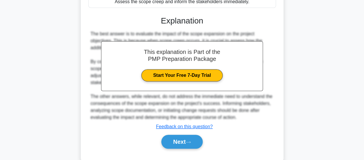
scroll to position [155, 0]
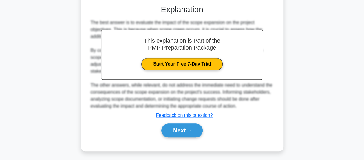
click at [194, 131] on button "Next" at bounding box center [181, 130] width 41 height 14
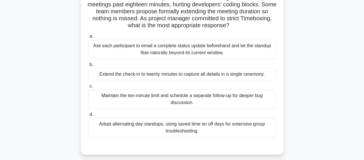
scroll to position [60, 0]
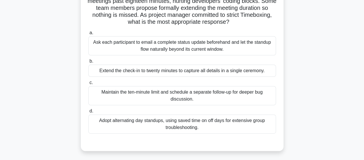
click at [253, 125] on div "Adopt alternating day standups, using saved time on off days for extensive grou…" at bounding box center [182, 123] width 188 height 19
click at [88, 113] on input "d. Adopt alternating day standups, using saved time on off days for extensive g…" at bounding box center [88, 111] width 0 height 4
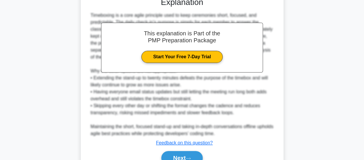
scroll to position [232, 0]
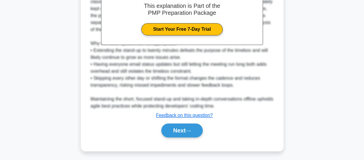
click at [196, 126] on button "Next" at bounding box center [181, 130] width 41 height 14
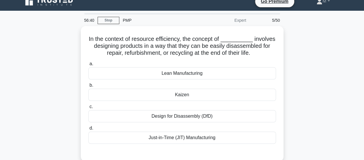
scroll to position [14, 0]
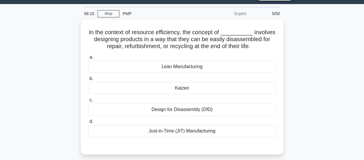
click at [226, 110] on div "Design for Disassembly (DfD)" at bounding box center [182, 109] width 188 height 12
click at [88, 102] on input "c. Design for Disassembly (DfD)" at bounding box center [88, 100] width 0 height 4
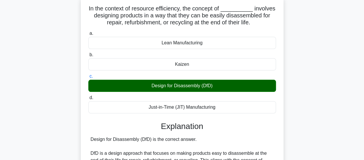
scroll to position [175, 0]
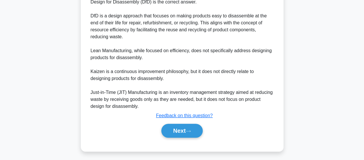
click at [193, 124] on button "Next" at bounding box center [181, 131] width 41 height 14
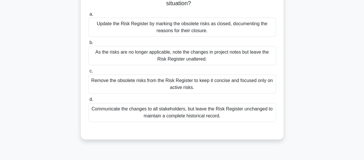
scroll to position [77, 0]
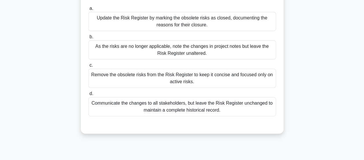
click at [207, 25] on div "Update the Risk Register by marking the obsolete risks as closed, documenting t…" at bounding box center [182, 21] width 188 height 19
click at [88, 10] on input "a. Update the Risk Register by marking the obsolete risks as closed, documentin…" at bounding box center [88, 9] width 0 height 4
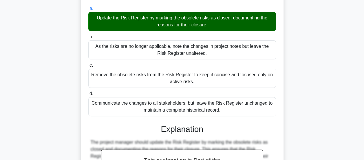
scroll to position [175, 0]
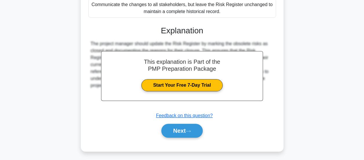
click at [196, 126] on button "Next" at bounding box center [181, 131] width 41 height 14
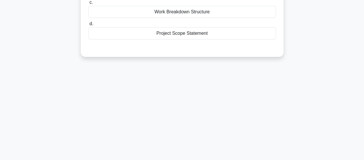
scroll to position [0, 0]
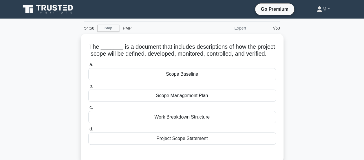
click at [213, 144] on div "Project Scope Statement" at bounding box center [182, 138] width 188 height 12
click at [88, 131] on input "d. Project Scope Statement" at bounding box center [88, 129] width 0 height 4
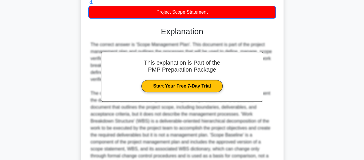
scroll to position [190, 0]
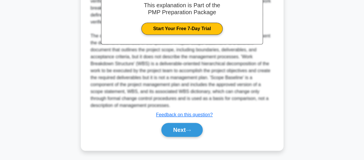
click at [189, 129] on icon at bounding box center [188, 130] width 5 height 3
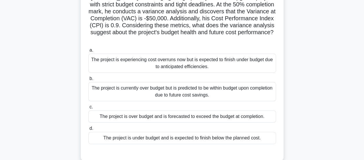
scroll to position [51, 0]
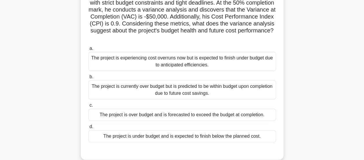
click at [241, 87] on div "The project is currently over budget but is predicted to be within budget upon …" at bounding box center [182, 89] width 188 height 19
click at [88, 79] on input "b. The project is currently over budget but is predicted to be within budget up…" at bounding box center [88, 77] width 0 height 4
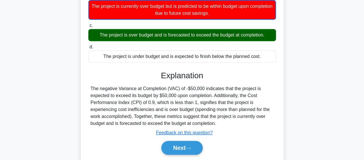
scroll to position [132, 0]
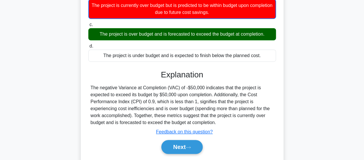
click at [200, 144] on button "Next" at bounding box center [181, 147] width 41 height 14
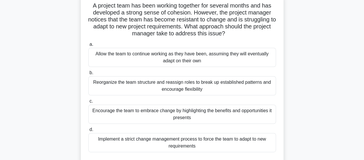
scroll to position [41, 0]
click at [211, 113] on div "Encourage the team to embrace change by highlighting the benefits and opportuni…" at bounding box center [182, 113] width 188 height 19
click at [88, 103] on input "c. Encourage the team to embrace change by highlighting the benefits and opport…" at bounding box center [88, 101] width 0 height 4
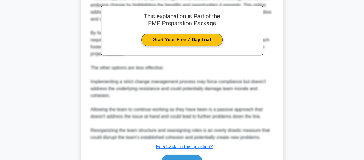
scroll to position [252, 0]
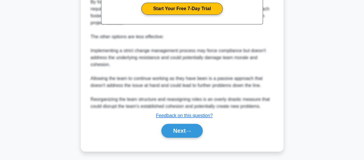
click at [193, 124] on button "Next" at bounding box center [181, 131] width 41 height 14
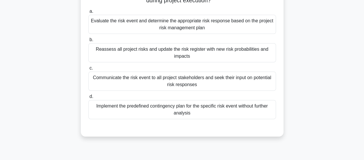
scroll to position [61, 0]
click at [223, 24] on div "Evaluate the risk event and determine the appropriate risk response based on th…" at bounding box center [182, 23] width 188 height 19
click at [88, 13] on input "a. Evaluate the risk event and determine the appropriate risk response based on…" at bounding box center [88, 11] width 0 height 4
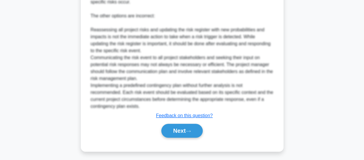
click at [197, 129] on button "Next" at bounding box center [181, 131] width 41 height 14
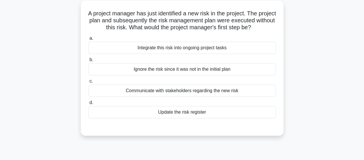
scroll to position [0, 0]
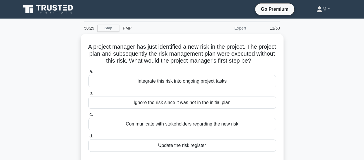
click at [47, 67] on div "A project manager has just identified a new risk in the project. The project pl…" at bounding box center [182, 105] width 330 height 142
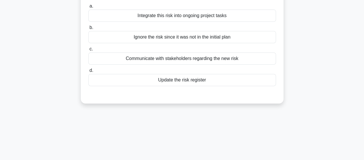
scroll to position [65, 0]
click at [244, 86] on div "Update the risk register" at bounding box center [182, 80] width 188 height 12
click at [88, 72] on input "d. Update the risk register" at bounding box center [88, 71] width 0 height 4
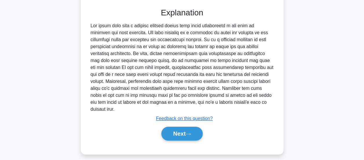
scroll to position [152, 0]
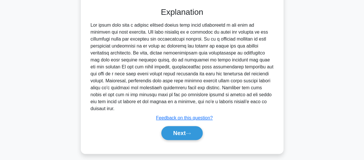
click at [196, 132] on button "Next" at bounding box center [181, 133] width 41 height 14
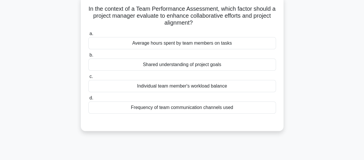
scroll to position [38, 0]
click at [242, 107] on div "Frequency of team communication channels used" at bounding box center [182, 107] width 188 height 12
click at [88, 100] on input "d. Frequency of team communication channels used" at bounding box center [88, 98] width 0 height 4
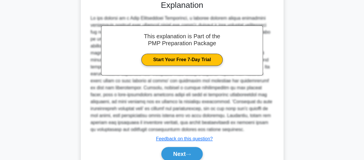
scroll to position [183, 0]
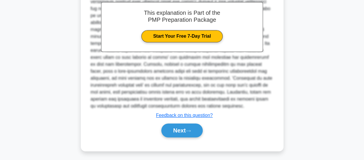
click at [200, 136] on button "Next" at bounding box center [181, 130] width 41 height 14
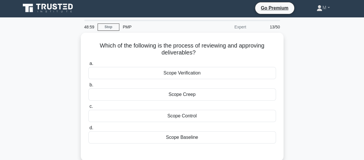
scroll to position [0, 0]
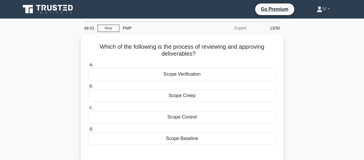
click at [208, 116] on div "Scope Control" at bounding box center [182, 117] width 188 height 12
click at [88, 109] on input "c. Scope Control" at bounding box center [88, 108] width 0 height 4
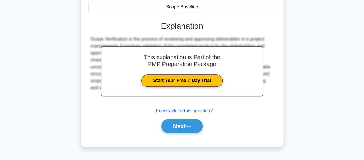
scroll to position [153, 0]
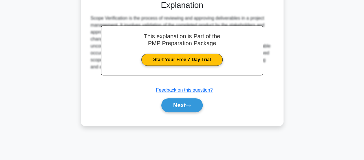
click at [197, 106] on button "Next" at bounding box center [181, 105] width 41 height 14
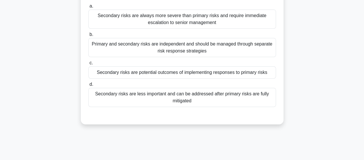
scroll to position [59, 0]
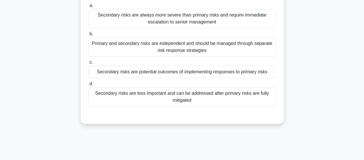
click at [249, 72] on div "Secondary risks are potential outcomes of implementing responses to primary ris…" at bounding box center [182, 72] width 188 height 12
click at [88, 64] on input "c. Secondary risks are potential outcomes of implementing responses to primary …" at bounding box center [88, 63] width 0 height 4
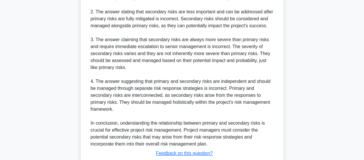
scroll to position [314, 0]
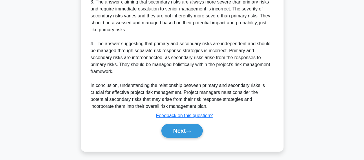
click at [199, 128] on button "Next" at bounding box center [181, 131] width 41 height 14
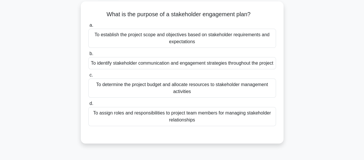
scroll to position [33, 0]
click at [236, 64] on div "To identify stakeholder communication and engagement strategies throughout the …" at bounding box center [182, 63] width 188 height 12
click at [88, 55] on input "b. To identify stakeholder communication and engagement strategies throughout t…" at bounding box center [88, 54] width 0 height 4
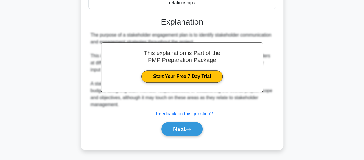
scroll to position [155, 0]
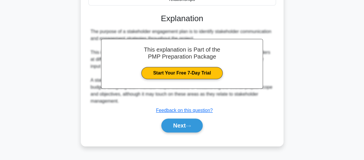
click at [196, 129] on button "Next" at bounding box center [181, 125] width 41 height 14
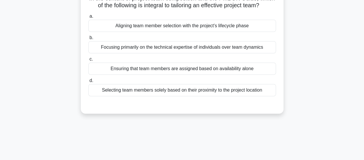
scroll to position [48, 0]
click at [89, 31] on div "Aligning team member selection with the project's lifecycle phase" at bounding box center [182, 26] width 188 height 12
click at [88, 19] on input "a. Aligning team member selection with the project's lifecycle phase" at bounding box center [88, 17] width 0 height 4
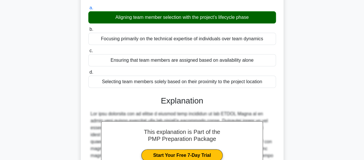
scroll to position [58, 0]
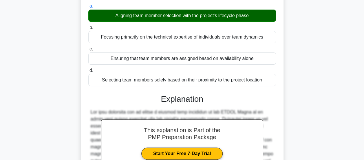
click at [81, 35] on div "In the context of project team composition and the PMBOK Guide, which of the fo…" at bounding box center [182, 114] width 203 height 279
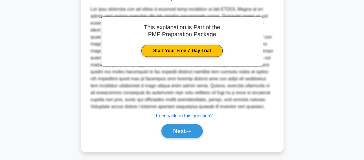
scroll to position [168, 0]
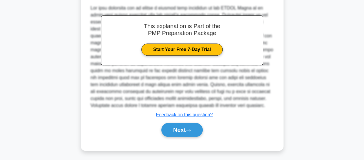
click at [192, 134] on button "Next" at bounding box center [181, 130] width 41 height 14
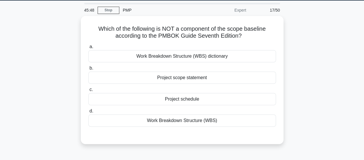
scroll to position [19, 0]
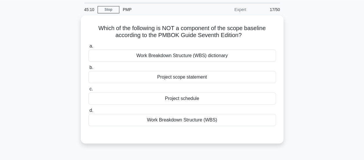
click at [74, 58] on div "Which of the following is NOT a component of the scope baseline according to th…" at bounding box center [182, 82] width 330 height 135
click at [90, 74] on div "Project scope statement" at bounding box center [182, 77] width 188 height 12
click at [88, 69] on input "b. Project scope statement" at bounding box center [88, 68] width 0 height 4
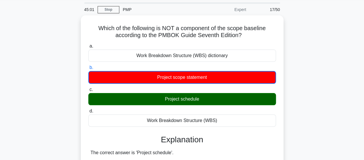
click at [263, 124] on div "Work Breakdown Structure (WBS)" at bounding box center [182, 120] width 188 height 12
click at [88, 113] on input "d. Work Breakdown Structure (WBS)" at bounding box center [88, 111] width 0 height 4
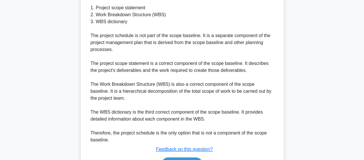
scroll to position [198, 0]
click at [278, 56] on div "Which of the following is NOT a component of the scope baseline according to th…" at bounding box center [182, 10] width 198 height 344
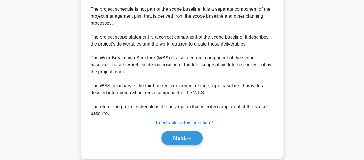
scroll to position [232, 0]
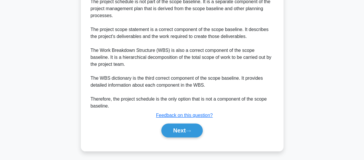
click at [198, 135] on button "Next" at bounding box center [181, 130] width 41 height 14
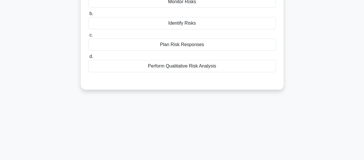
scroll to position [0, 0]
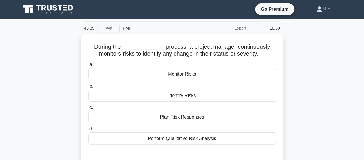
click at [232, 76] on div "Monitor Risks" at bounding box center [182, 74] width 188 height 12
click at [88, 67] on input "a. Monitor Risks" at bounding box center [88, 65] width 0 height 4
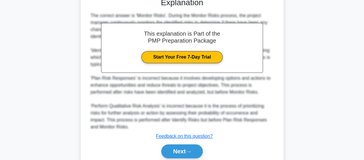
scroll to position [175, 0]
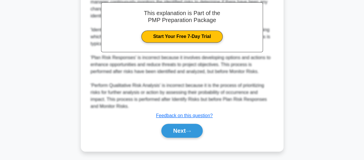
click at [175, 126] on button "Next" at bounding box center [181, 131] width 41 height 14
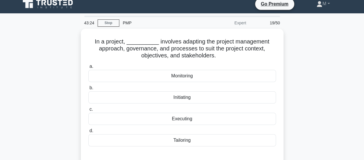
scroll to position [12, 0]
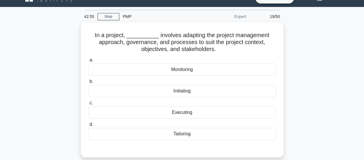
click at [186, 68] on div "Monitoring" at bounding box center [182, 69] width 188 height 12
click at [88, 62] on input "a. Monitoring" at bounding box center [88, 60] width 0 height 4
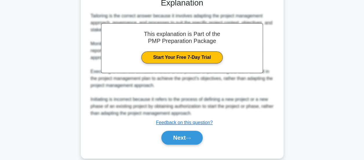
scroll to position [169, 0]
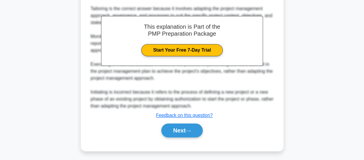
click at [198, 131] on button "Next" at bounding box center [181, 130] width 41 height 14
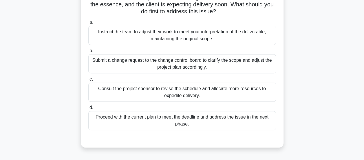
scroll to position [71, 0]
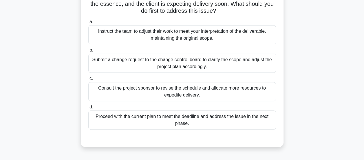
click at [98, 30] on div "Instruct the team to adjust their work to meet your interpretation of the deliv…" at bounding box center [182, 34] width 188 height 19
click at [88, 24] on input "a. Instruct the team to adjust their work to meet your interpretation of the de…" at bounding box center [88, 22] width 0 height 4
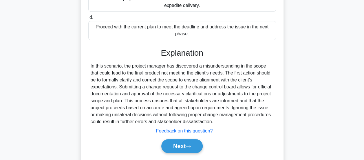
scroll to position [176, 0]
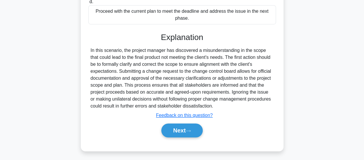
click at [175, 129] on button "Next" at bounding box center [181, 130] width 41 height 14
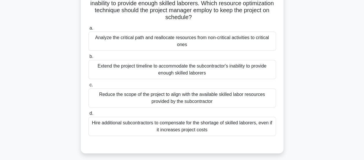
scroll to position [51, 0]
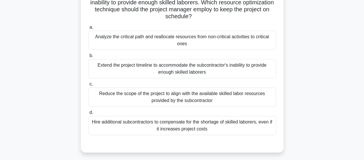
click at [102, 35] on div "Analyze the critical path and reallocate resources from non-critical activities…" at bounding box center [182, 40] width 188 height 19
click at [88, 29] on input "a. Analyze the critical path and reallocate resources from non-critical activit…" at bounding box center [88, 27] width 0 height 4
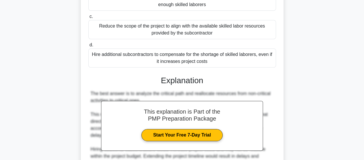
scroll to position [182, 0]
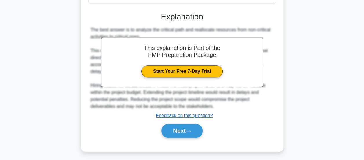
click at [191, 129] on icon at bounding box center [188, 130] width 5 height 3
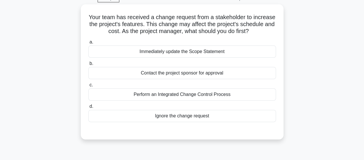
scroll to position [34, 0]
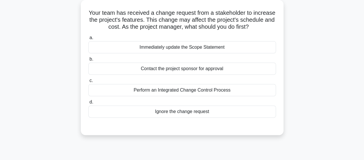
click at [208, 115] on div "Ignore the change request" at bounding box center [182, 111] width 188 height 12
click at [88, 104] on input "d. Ignore the change request" at bounding box center [88, 102] width 0 height 4
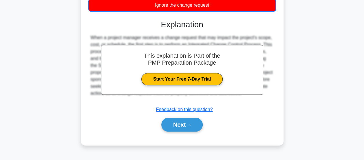
scroll to position [153, 0]
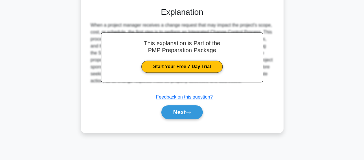
click at [199, 110] on button "Next" at bounding box center [181, 112] width 41 height 14
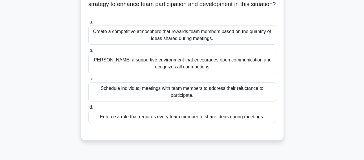
scroll to position [78, 0]
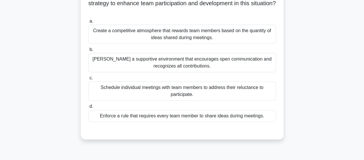
click at [221, 93] on div "Schedule individual meetings with team members to address their reluctance to p…" at bounding box center [182, 90] width 188 height 19
click at [88, 80] on input "c. Schedule individual meetings with team members to address their reluctance t…" at bounding box center [88, 78] width 0 height 4
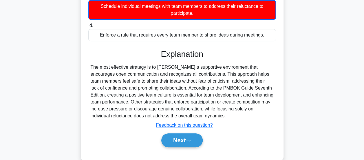
scroll to position [169, 0]
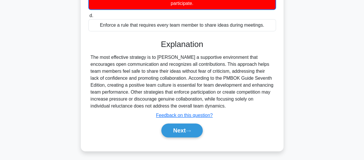
click at [196, 131] on button "Next" at bounding box center [181, 130] width 41 height 14
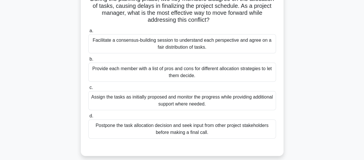
scroll to position [48, 0]
click at [179, 44] on div "Facilitate a consensus-building session to understand each perspective and agre…" at bounding box center [182, 43] width 188 height 19
click at [88, 32] on input "a. Facilitate a consensus-building session to understand each perspective and a…" at bounding box center [88, 31] width 0 height 4
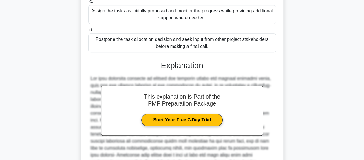
scroll to position [224, 0]
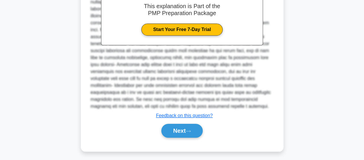
click at [196, 125] on button "Next" at bounding box center [181, 131] width 41 height 14
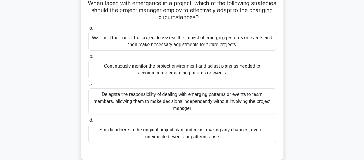
scroll to position [45, 0]
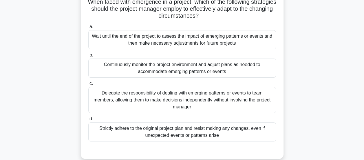
click at [198, 68] on div "Continuously monitor the project environment and adjust plans as needed to acco…" at bounding box center [182, 67] width 188 height 19
click at [88, 57] on input "b. Continuously monitor the project environment and adjust plans as needed to a…" at bounding box center [88, 55] width 0 height 4
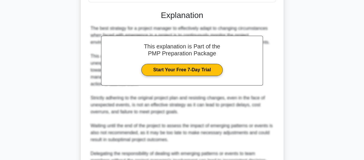
scroll to position [245, 0]
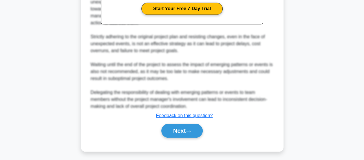
click at [191, 130] on icon at bounding box center [188, 130] width 5 height 3
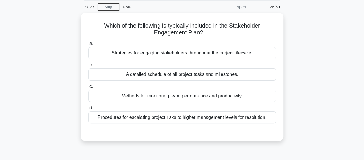
scroll to position [0, 0]
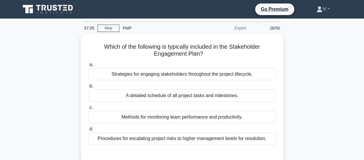
click at [223, 72] on div "Strategies for engaging stakeholders throughout the project lifecycle." at bounding box center [182, 74] width 188 height 12
click at [88, 67] on input "a. Strategies for engaging stakeholders throughout the project lifecycle." at bounding box center [88, 65] width 0 height 4
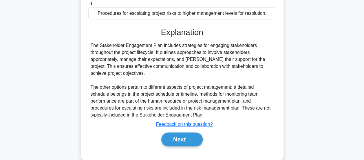
scroll to position [153, 0]
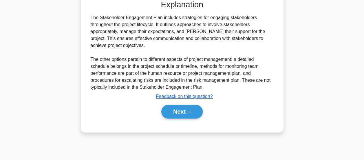
click at [191, 110] on icon at bounding box center [188, 111] width 5 height 3
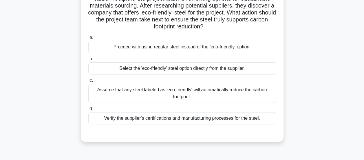
scroll to position [55, 0]
click at [215, 122] on div "Verify the supplier's certifications and manufacturing processes for the steel." at bounding box center [182, 118] width 188 height 12
click at [88, 110] on input "d. Verify the supplier's certifications and manufacturing processes for the ste…" at bounding box center [88, 109] width 0 height 4
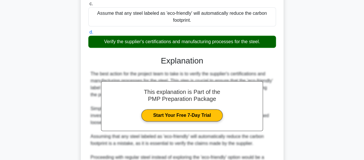
scroll to position [196, 0]
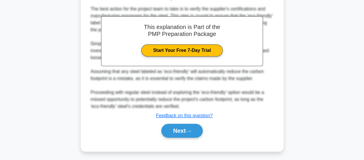
click at [197, 131] on button "Next" at bounding box center [181, 131] width 41 height 14
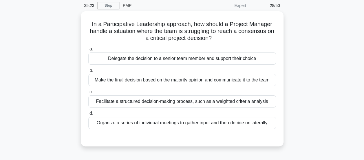
scroll to position [24, 0]
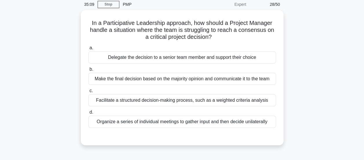
click at [215, 122] on div "Organize a series of individual meetings to gather input and then decide unilat…" at bounding box center [182, 122] width 188 height 12
click at [88, 114] on input "d. Organize a series of individual meetings to gather input and then decide uni…" at bounding box center [88, 112] width 0 height 4
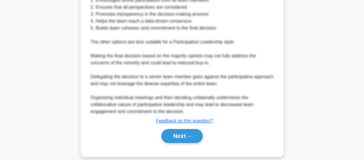
scroll to position [246, 0]
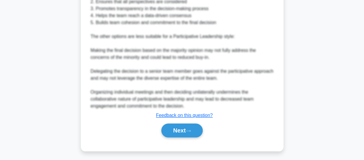
click at [197, 131] on button "Next" at bounding box center [181, 130] width 41 height 14
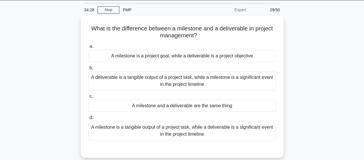
scroll to position [19, 0]
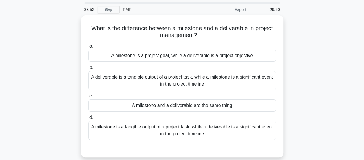
click at [241, 79] on div "A deliverable is a tangible output of a project task, while a milestone is a si…" at bounding box center [182, 80] width 188 height 19
click at [88, 69] on input "b. A deliverable is a tangible output of a project task, while a milestone is a…" at bounding box center [88, 68] width 0 height 4
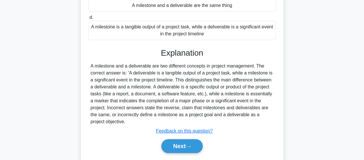
scroll to position [153, 0]
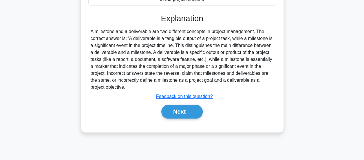
click at [190, 110] on icon at bounding box center [188, 111] width 5 height 3
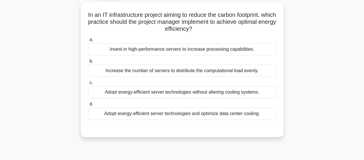
scroll to position [37, 0]
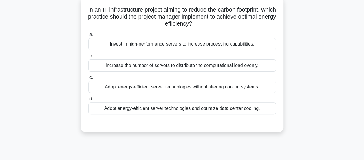
click at [247, 108] on div "Adopt energy-efficient server technologies and optimize data center cooling." at bounding box center [182, 108] width 188 height 12
click at [88, 101] on input "d. Adopt energy-efficient server technologies and optimize data center cooling." at bounding box center [88, 99] width 0 height 4
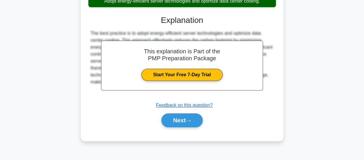
scroll to position [153, 0]
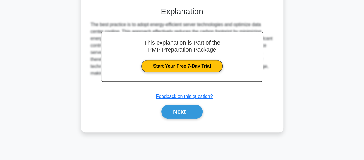
click at [195, 108] on button "Next" at bounding box center [181, 112] width 41 height 14
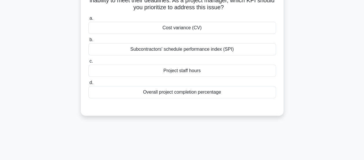
scroll to position [0, 0]
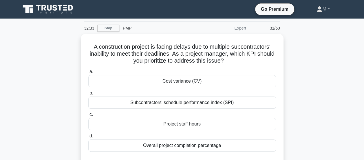
click at [205, 102] on div "Subcontractors' schedule performance index (SPI)" at bounding box center [182, 102] width 188 height 12
click at [88, 95] on input "b. Subcontractors' schedule performance index (SPI)" at bounding box center [88, 93] width 0 height 4
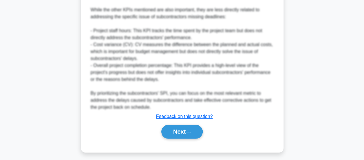
scroll to position [328, 0]
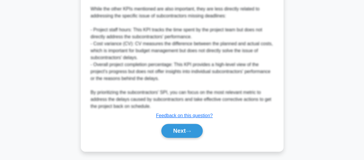
click at [193, 128] on button "Next" at bounding box center [181, 131] width 41 height 14
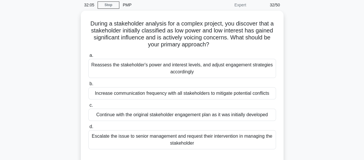
scroll to position [23, 0]
click at [188, 89] on div "Increase communication frequency with all stakeholders to mitigate potential co…" at bounding box center [182, 93] width 188 height 12
click at [88, 85] on input "b. Increase communication frequency with all stakeholders to mitigate potential…" at bounding box center [88, 84] width 0 height 4
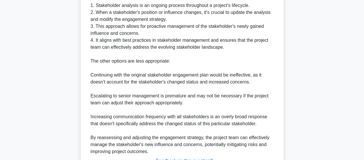
scroll to position [267, 0]
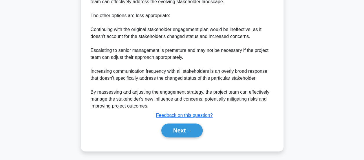
click at [199, 130] on button "Next" at bounding box center [181, 130] width 41 height 14
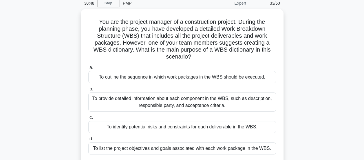
scroll to position [24, 0]
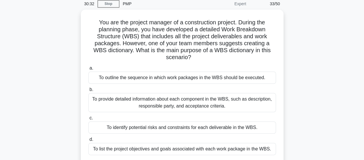
click at [1, 56] on main "30:32 Stop PMP Expert 33/50 You are the project manager of a construction proje…" at bounding box center [182, 141] width 364 height 294
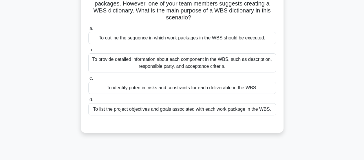
scroll to position [65, 0]
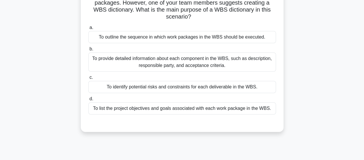
click at [265, 63] on div "To provide detailed information about each component in the WBS, such as descri…" at bounding box center [182, 61] width 188 height 19
click at [88, 51] on input "b. To provide detailed information about each component in the WBS, such as des…" at bounding box center [88, 49] width 0 height 4
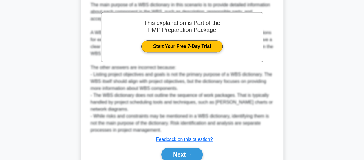
scroll to position [224, 0]
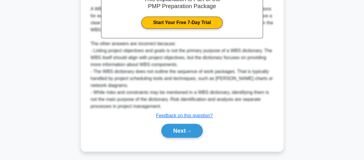
click at [177, 130] on button "Next" at bounding box center [181, 131] width 41 height 14
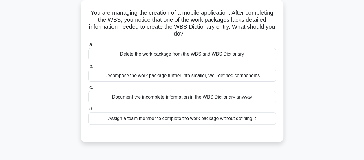
scroll to position [34, 0]
click at [250, 96] on div "Document the incomplete information in the WBS Dictionary anyway" at bounding box center [182, 97] width 188 height 12
click at [88, 89] on input "c. Document the incomplete information in the WBS Dictionary anyway" at bounding box center [88, 87] width 0 height 4
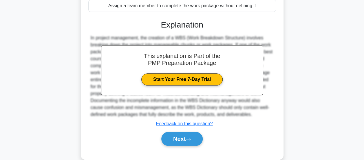
scroll to position [155, 0]
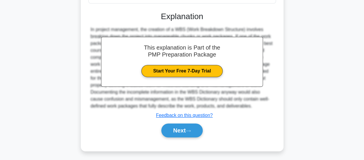
click at [188, 129] on icon at bounding box center [188, 130] width 5 height 3
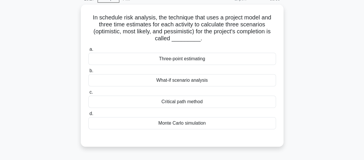
scroll to position [33, 0]
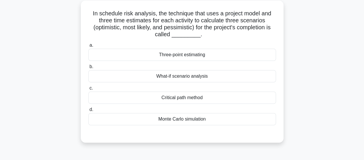
click at [234, 54] on div "Three-point estimating" at bounding box center [182, 55] width 188 height 12
click at [88, 47] on input "a. Three-point estimating" at bounding box center [88, 45] width 0 height 4
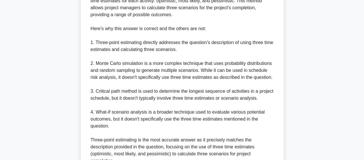
scroll to position [259, 0]
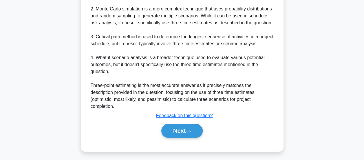
click at [173, 128] on button "Next" at bounding box center [181, 131] width 41 height 14
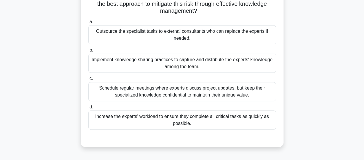
scroll to position [80, 0]
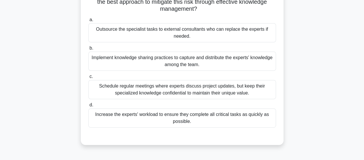
click at [250, 61] on div "Implement knowledge sharing practices to capture and distribute the experts' kn…" at bounding box center [182, 61] width 188 height 19
click at [88, 50] on input "b. Implement knowledge sharing practices to capture and distribute the experts'…" at bounding box center [88, 48] width 0 height 4
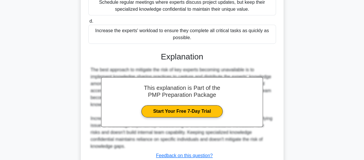
scroll to position [203, 0]
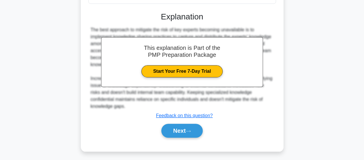
click at [179, 131] on button "Next" at bounding box center [181, 131] width 41 height 14
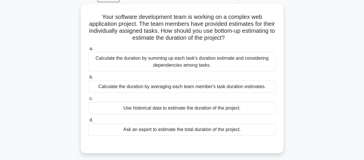
scroll to position [29, 0]
click at [263, 64] on div "Calculate the duration by summing up each task's duration estimate and consider…" at bounding box center [182, 62] width 188 height 19
click at [88, 51] on input "a. Calculate the duration by summing up each task's duration estimate and consi…" at bounding box center [88, 49] width 0 height 4
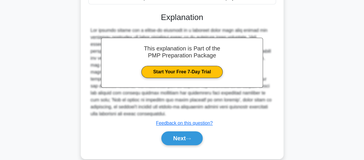
scroll to position [168, 0]
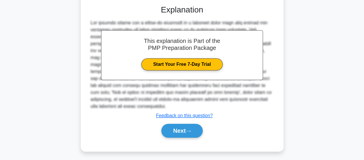
click at [188, 127] on button "Next" at bounding box center [181, 131] width 41 height 14
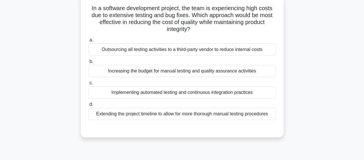
scroll to position [43, 0]
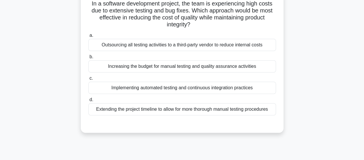
click at [232, 86] on div "Implementing automated testing and continuous integration practices" at bounding box center [182, 88] width 188 height 12
click at [88, 80] on input "c. Implementing automated testing and continuous integration practices" at bounding box center [88, 78] width 0 height 4
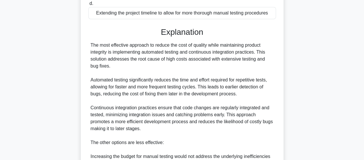
scroll to position [273, 0]
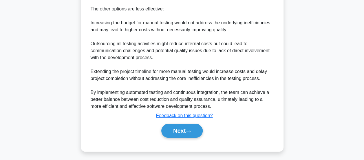
click at [193, 124] on button "Next" at bounding box center [181, 131] width 41 height 14
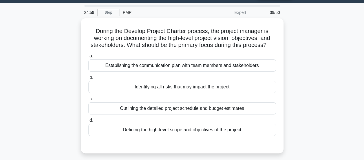
scroll to position [16, 0]
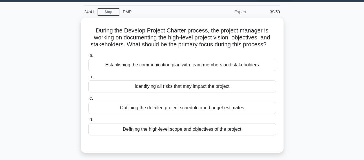
click at [228, 129] on div "Defining the high-level scope and objectives of the project" at bounding box center [182, 129] width 188 height 12
click at [88, 122] on input "d. Defining the high-level scope and objectives of the project" at bounding box center [88, 120] width 0 height 4
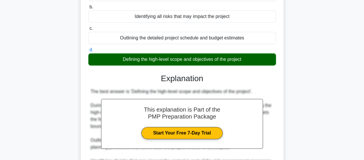
scroll to position [189, 0]
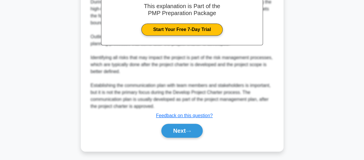
click at [197, 127] on button "Next" at bounding box center [181, 131] width 41 height 14
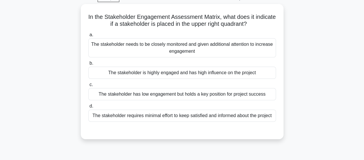
scroll to position [30, 0]
click at [239, 71] on div "The stakeholder is highly engaged and has high influence on the project" at bounding box center [182, 72] width 188 height 12
click at [88, 65] on input "b. The stakeholder is highly engaged and has high influence on the project" at bounding box center [88, 63] width 0 height 4
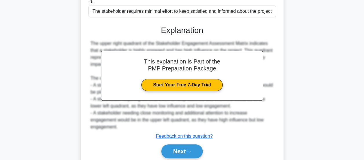
scroll to position [155, 0]
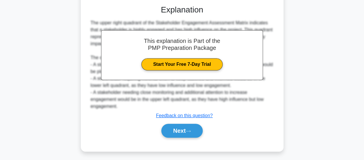
click at [190, 130] on icon at bounding box center [188, 131] width 5 height 2
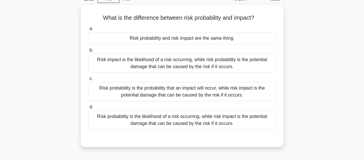
scroll to position [30, 0]
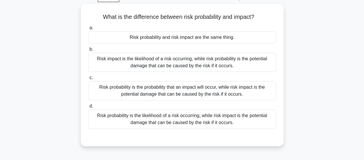
click at [241, 93] on div "Risk probability is the probability that an impact will occur, while risk impac…" at bounding box center [182, 90] width 188 height 19
click at [88, 80] on input "c. Risk probability is the probability that an impact will occur, while risk im…" at bounding box center [88, 78] width 0 height 4
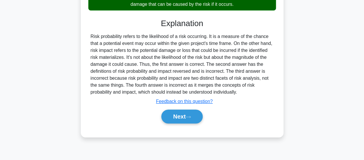
scroll to position [153, 0]
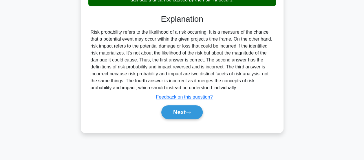
click at [194, 107] on button "Next" at bounding box center [181, 112] width 41 height 14
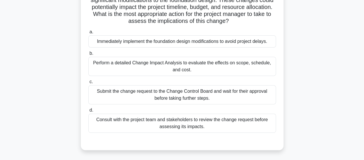
scroll to position [61, 0]
click at [196, 69] on div "Perform a detailed Change Impact Analysis to evaluate the effects on scope, sch…" at bounding box center [182, 65] width 188 height 19
click at [88, 55] on input "b. Perform a detailed Change Impact Analysis to evaluate the effects on scope, …" at bounding box center [88, 53] width 0 height 4
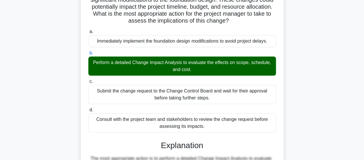
scroll to position [175, 0]
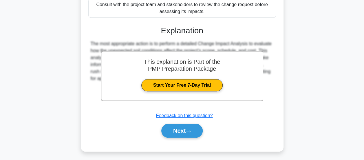
click at [194, 127] on button "Next" at bounding box center [181, 131] width 41 height 14
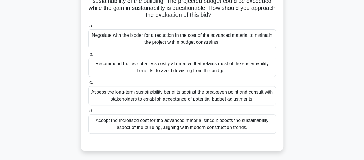
scroll to position [60, 0]
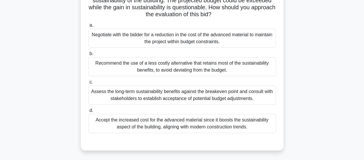
click at [199, 93] on div "Assess the long-term sustainability benefits against the breakeven point and co…" at bounding box center [182, 94] width 188 height 19
click at [88, 84] on input "c. Assess the long-term sustainability benefits against the breakeven point and…" at bounding box center [88, 82] width 0 height 4
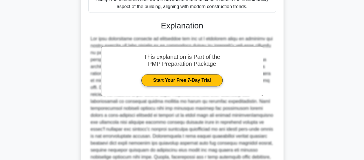
scroll to position [245, 0]
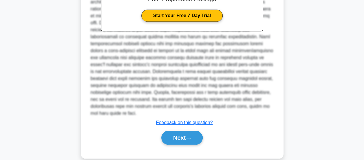
click at [177, 134] on button "Next" at bounding box center [181, 138] width 41 height 14
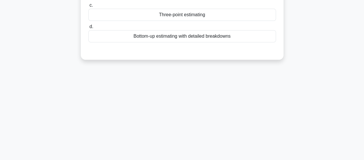
scroll to position [0, 0]
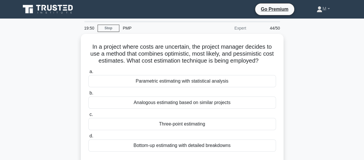
click at [215, 125] on div "Three-point estimating" at bounding box center [182, 124] width 188 height 12
click at [88, 116] on input "c. Three-point estimating" at bounding box center [88, 115] width 0 height 4
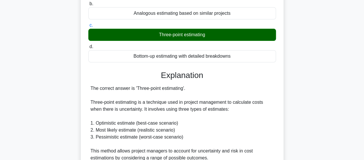
scroll to position [238, 0]
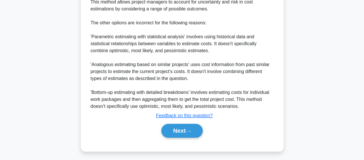
click at [197, 127] on button "Next" at bounding box center [181, 131] width 41 height 14
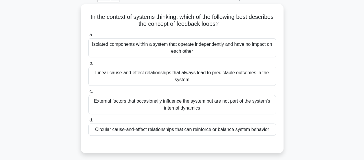
scroll to position [31, 0]
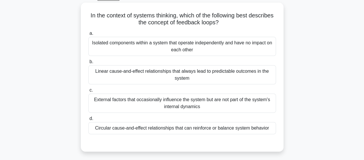
click at [232, 50] on div "Isolated components within a system that operate independently and have no impa…" at bounding box center [182, 46] width 188 height 19
click at [88, 35] on input "a. Isolated components within a system that operate independently and have no i…" at bounding box center [88, 34] width 0 height 4
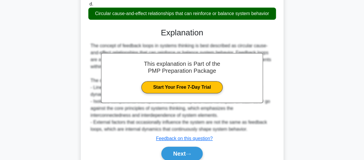
scroll to position [169, 0]
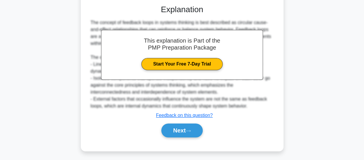
click at [193, 124] on button "Next" at bounding box center [181, 130] width 41 height 14
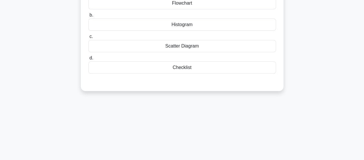
scroll to position [0, 0]
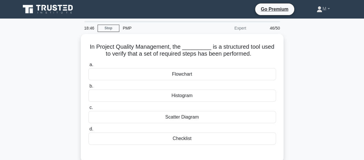
click at [201, 139] on div "Checklist" at bounding box center [182, 138] width 188 height 12
click at [88, 131] on input "d. Checklist" at bounding box center [88, 129] width 0 height 4
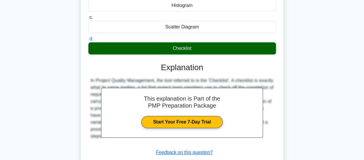
scroll to position [153, 0]
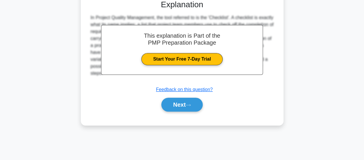
click at [194, 102] on button "Next" at bounding box center [181, 105] width 41 height 14
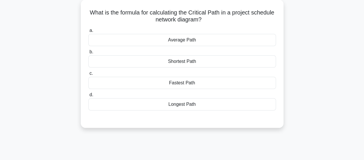
scroll to position [0, 0]
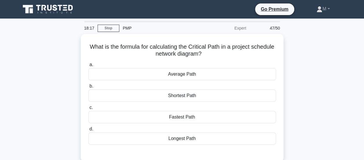
click at [208, 73] on div "Average Path" at bounding box center [182, 74] width 188 height 12
click at [88, 67] on input "a. Average Path" at bounding box center [88, 65] width 0 height 4
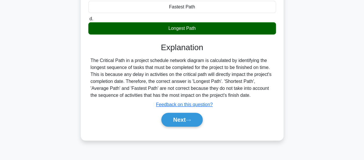
scroll to position [111, 0]
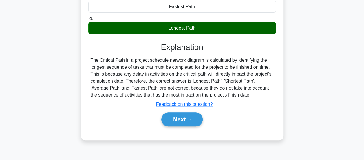
click at [190, 124] on button "Next" at bounding box center [181, 119] width 41 height 14
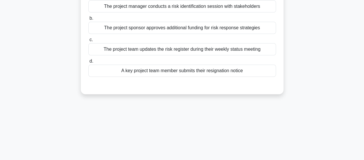
scroll to position [0, 0]
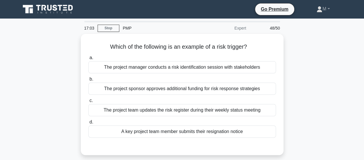
click at [209, 69] on div "The project manager conducts a risk identification session with stakeholders" at bounding box center [182, 67] width 188 height 12
click at [88, 60] on input "a. The project manager conducts a risk identification session with stakeholders" at bounding box center [88, 58] width 0 height 4
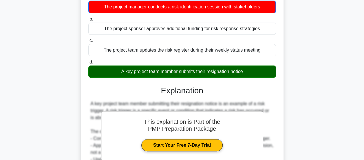
scroll to position [153, 0]
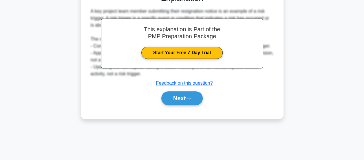
click at [195, 99] on button "Next" at bounding box center [181, 98] width 41 height 14
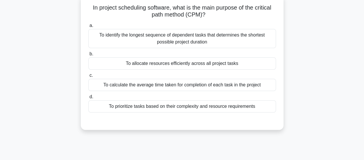
scroll to position [39, 0]
click at [230, 36] on div "To identify the longest sequence of dependent tasks that determines the shortes…" at bounding box center [182, 38] width 188 height 19
click at [88, 27] on input "a. To identify the longest sequence of dependent tasks that determines the shor…" at bounding box center [88, 25] width 0 height 4
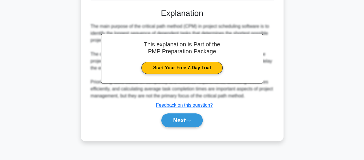
scroll to position [153, 0]
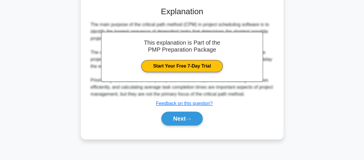
click at [177, 120] on button "Next" at bounding box center [181, 118] width 41 height 14
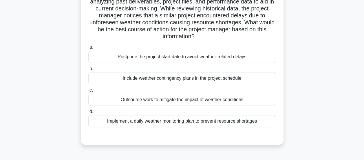
scroll to position [59, 0]
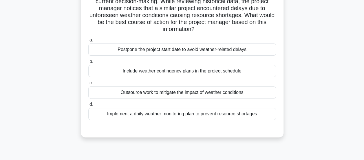
click at [255, 115] on div "Implement a daily weather monitoring plan to prevent resource shortages" at bounding box center [182, 114] width 188 height 12
click at [88, 106] on input "d. Implement a daily weather monitoring plan to prevent resource shortages" at bounding box center [88, 104] width 0 height 4
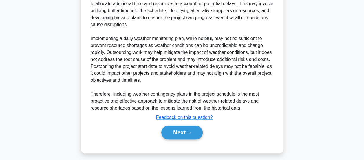
scroll to position [253, 0]
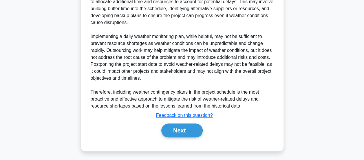
click at [176, 130] on button "Next" at bounding box center [181, 130] width 41 height 14
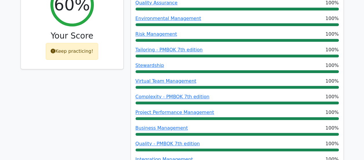
scroll to position [283, 0]
